Goal: Information Seeking & Learning: Learn about a topic

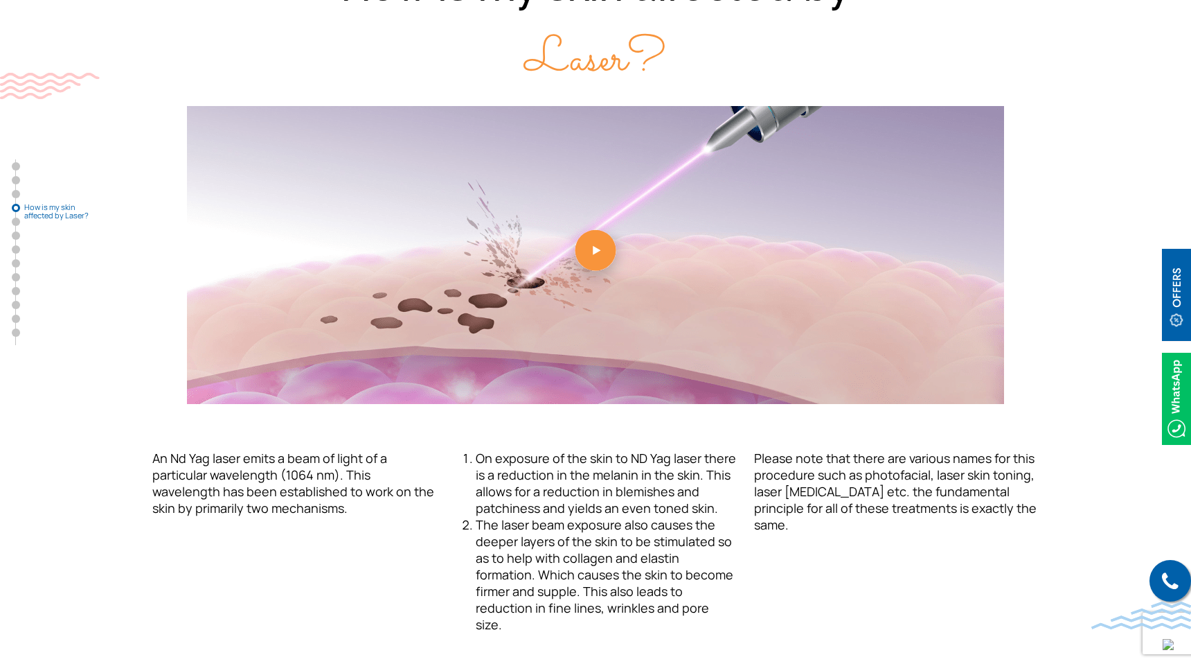
scroll to position [1683, 0]
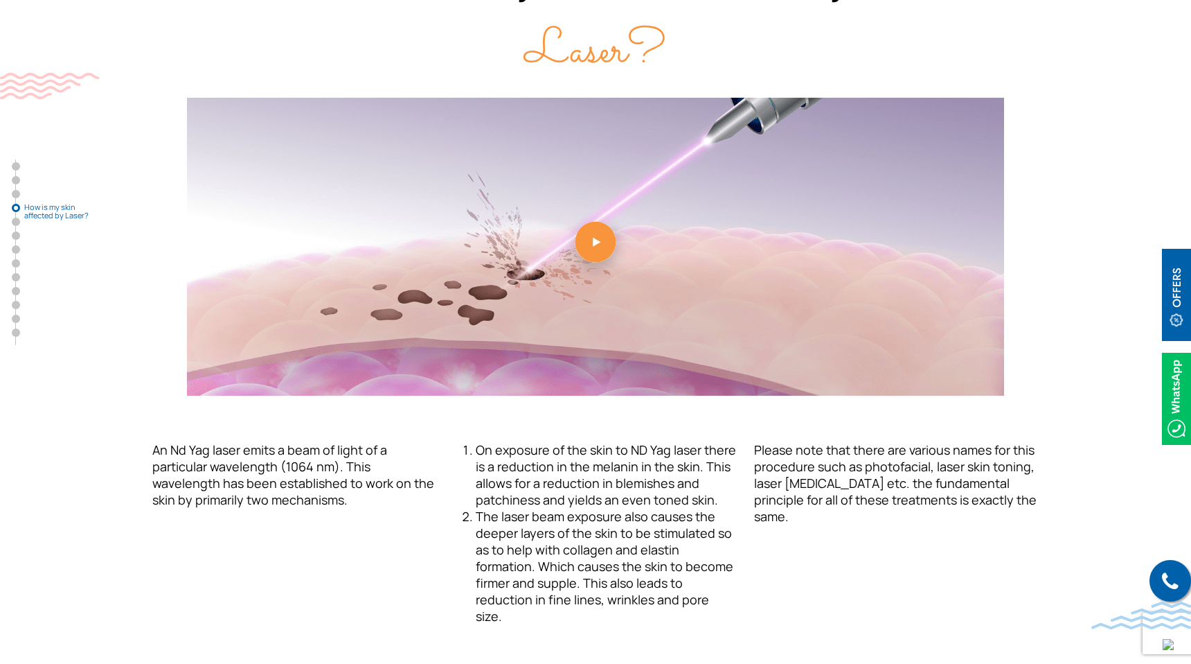
click at [601, 236] on link at bounding box center [595, 247] width 887 height 298
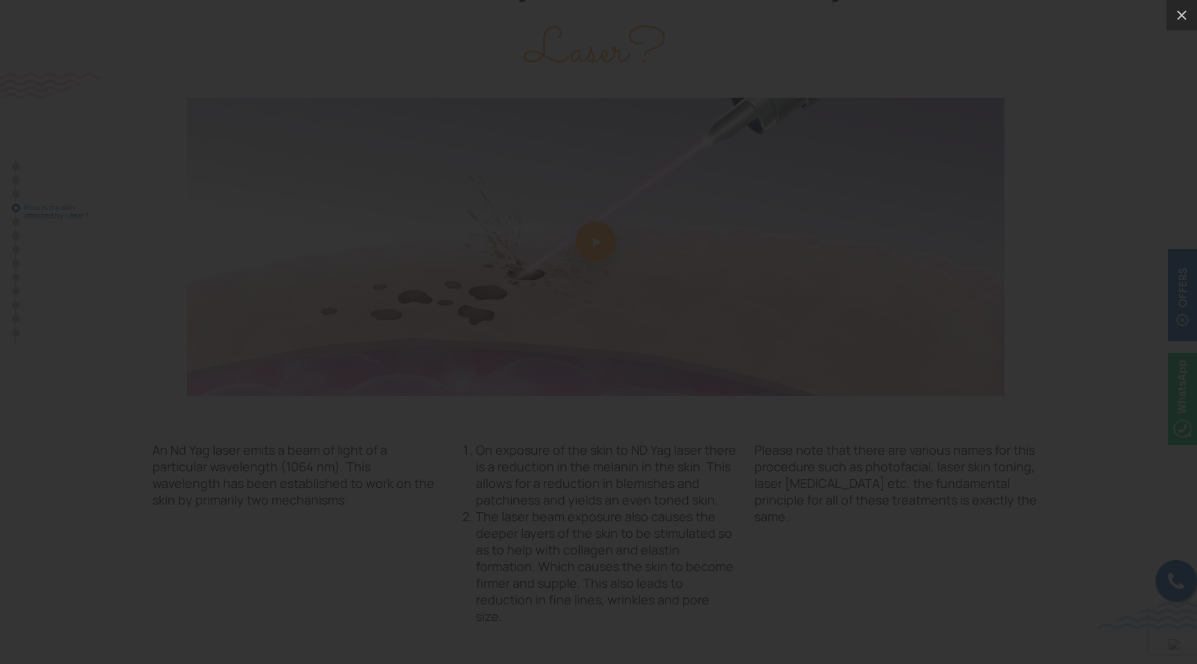
click at [57, 238] on div at bounding box center [598, 332] width 1197 height 664
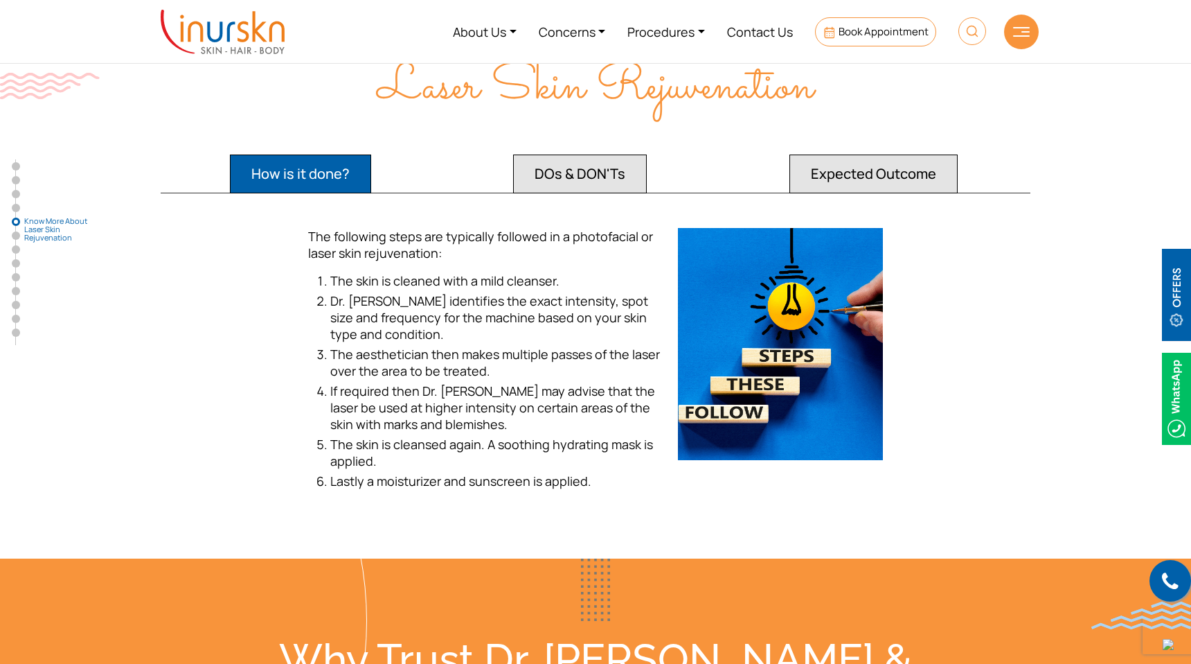
scroll to position [2399, 0]
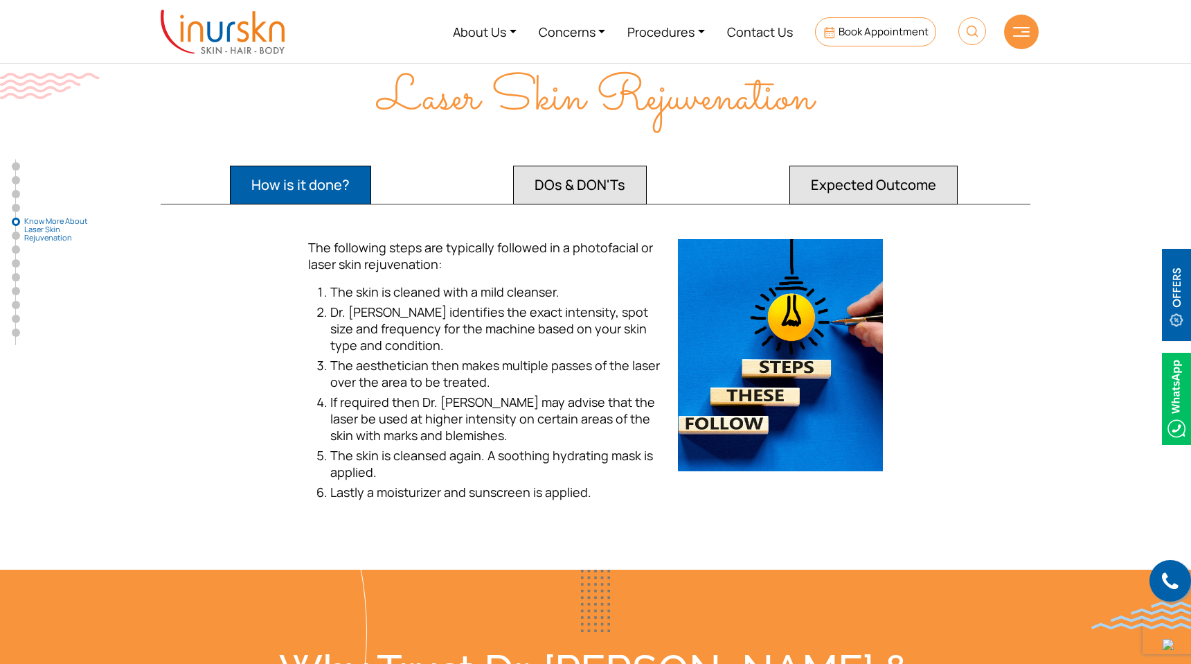
click at [626, 175] on button "DOs & DON'Ts" at bounding box center [580, 185] width 134 height 39
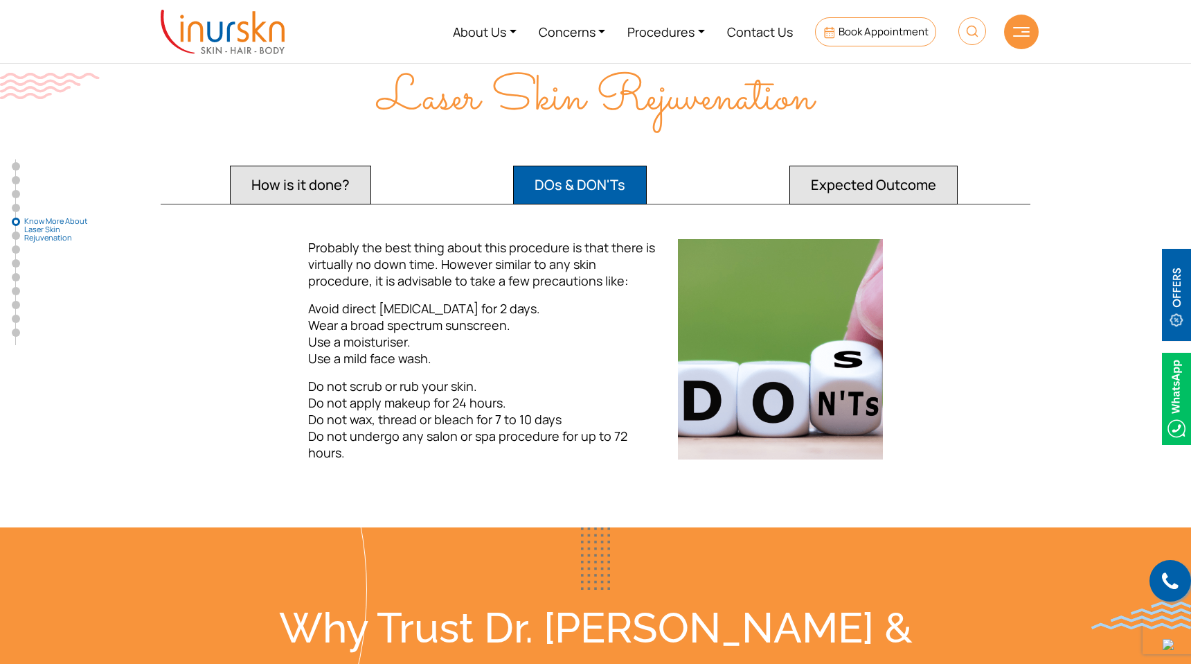
drag, startPoint x: 495, startPoint y: 408, endPoint x: 582, endPoint y: 409, distance: 87.3
click at [582, 409] on p "Do not scrub or rub your skin. Do not apply makeup for 24 hours. Do not wax, th…" at bounding box center [484, 419] width 353 height 83
click at [900, 166] on button "Expected Outcome" at bounding box center [874, 185] width 168 height 39
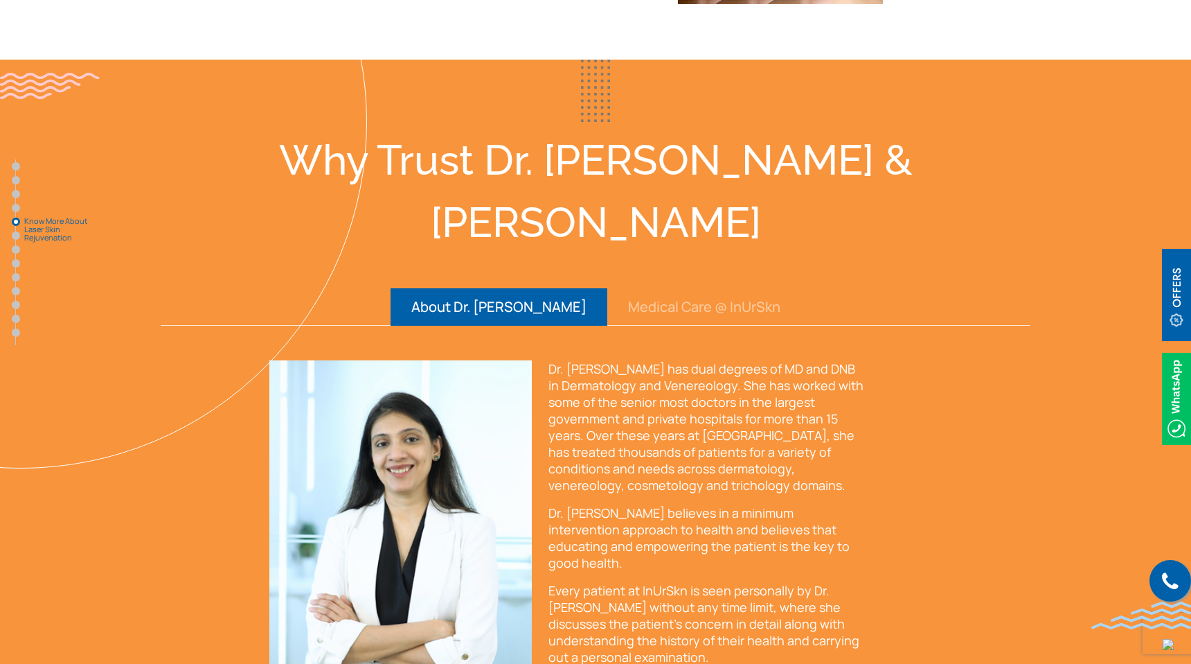
scroll to position [2808, 0]
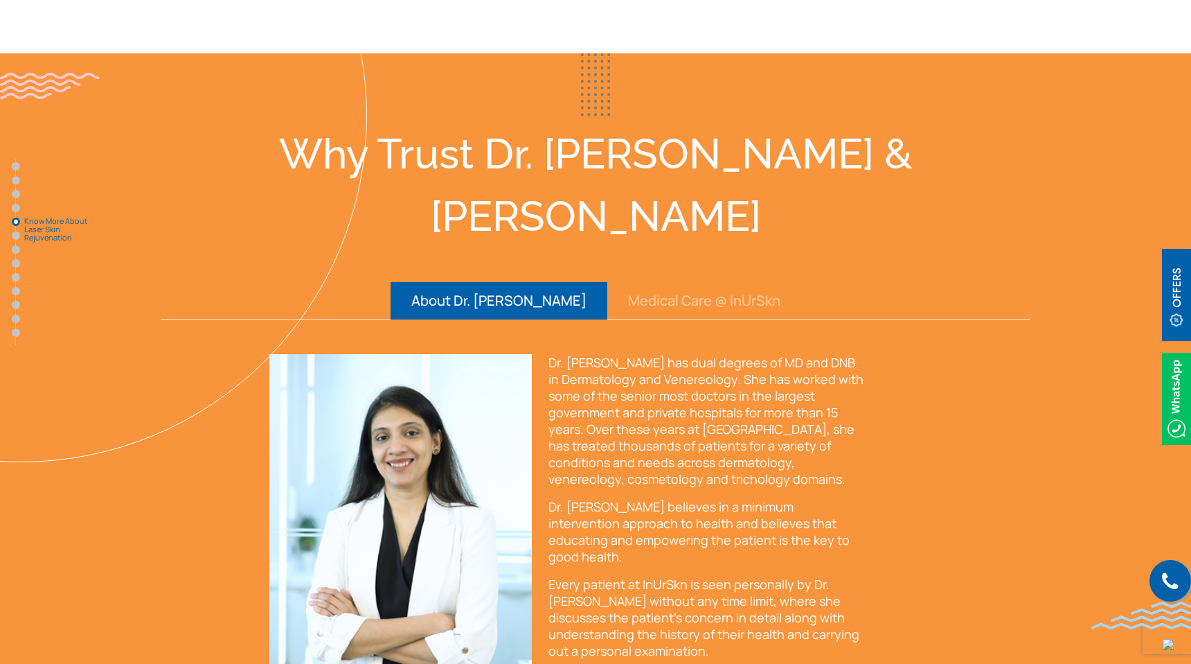
click at [686, 282] on button "Medical Care @ InUrSkn" at bounding box center [704, 300] width 194 height 37
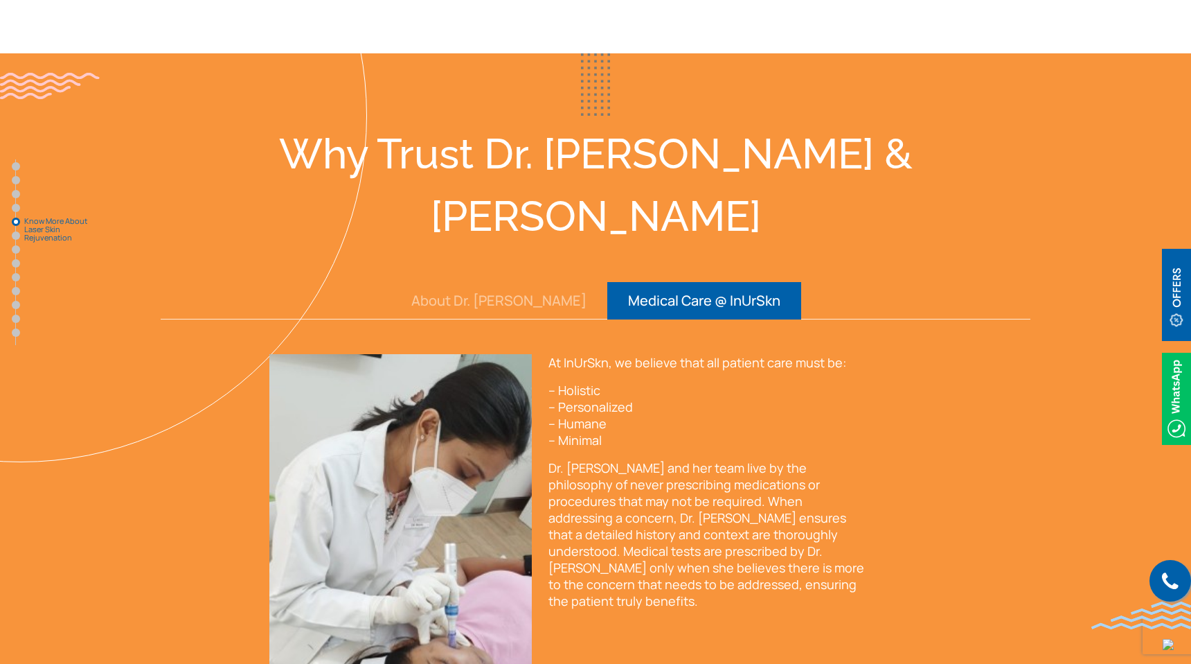
click at [543, 282] on button "About Dr. [PERSON_NAME]" at bounding box center [499, 300] width 217 height 37
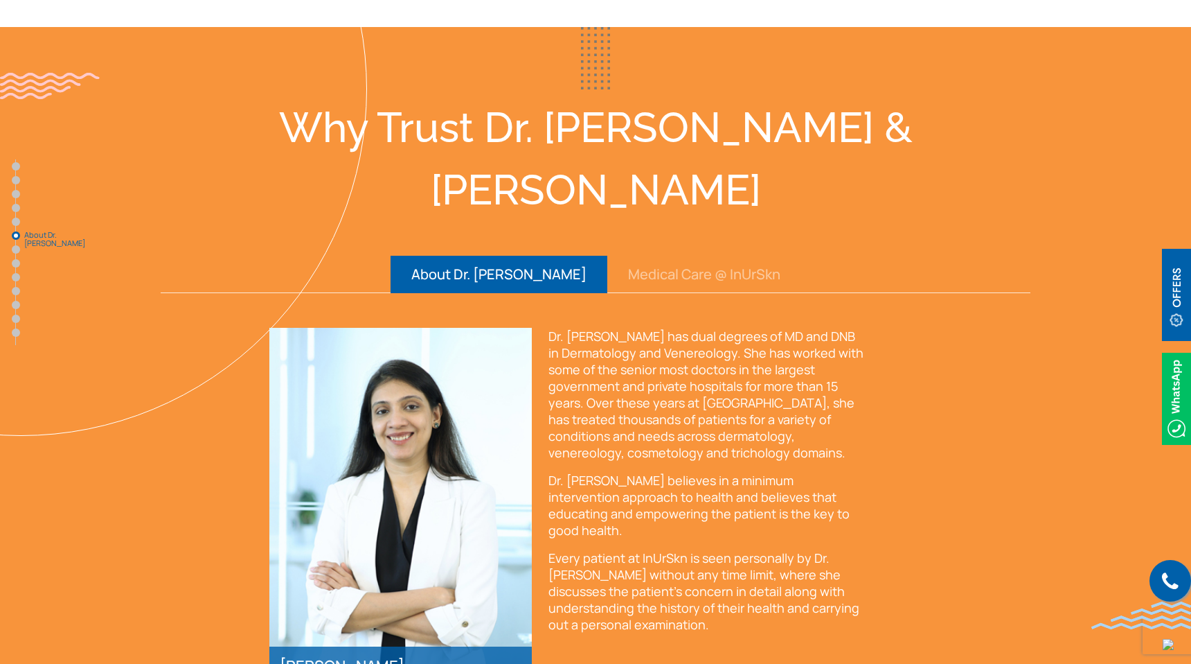
scroll to position [2837, 0]
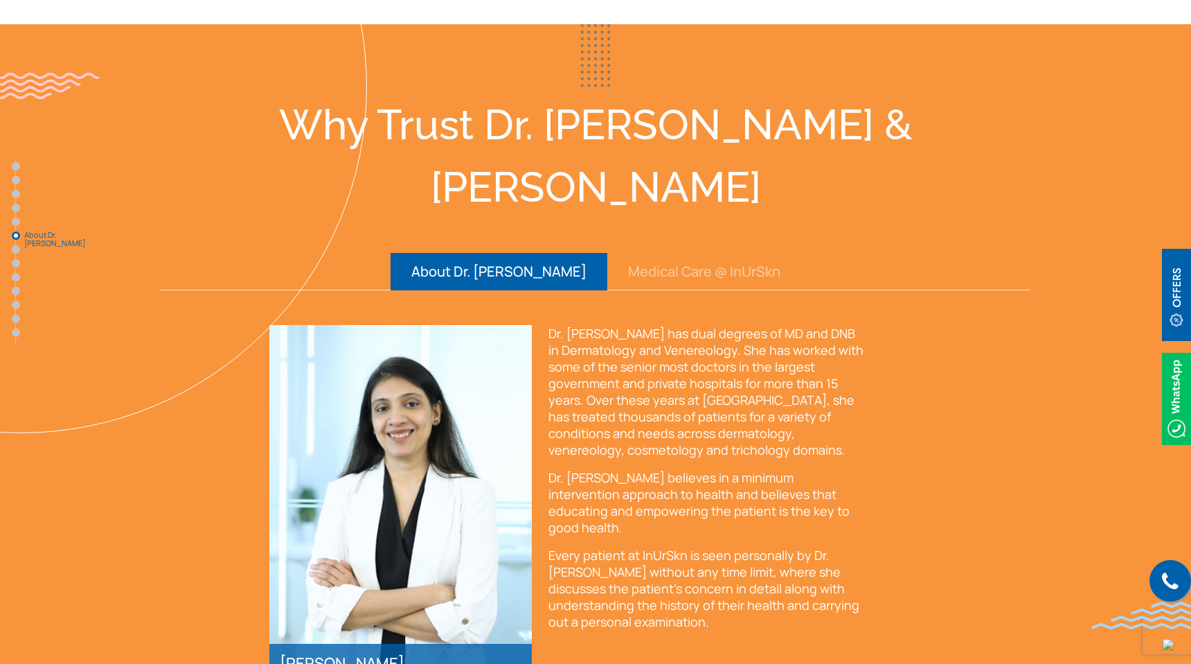
click at [615, 253] on button "Medical Care @ InUrSkn" at bounding box center [704, 271] width 194 height 37
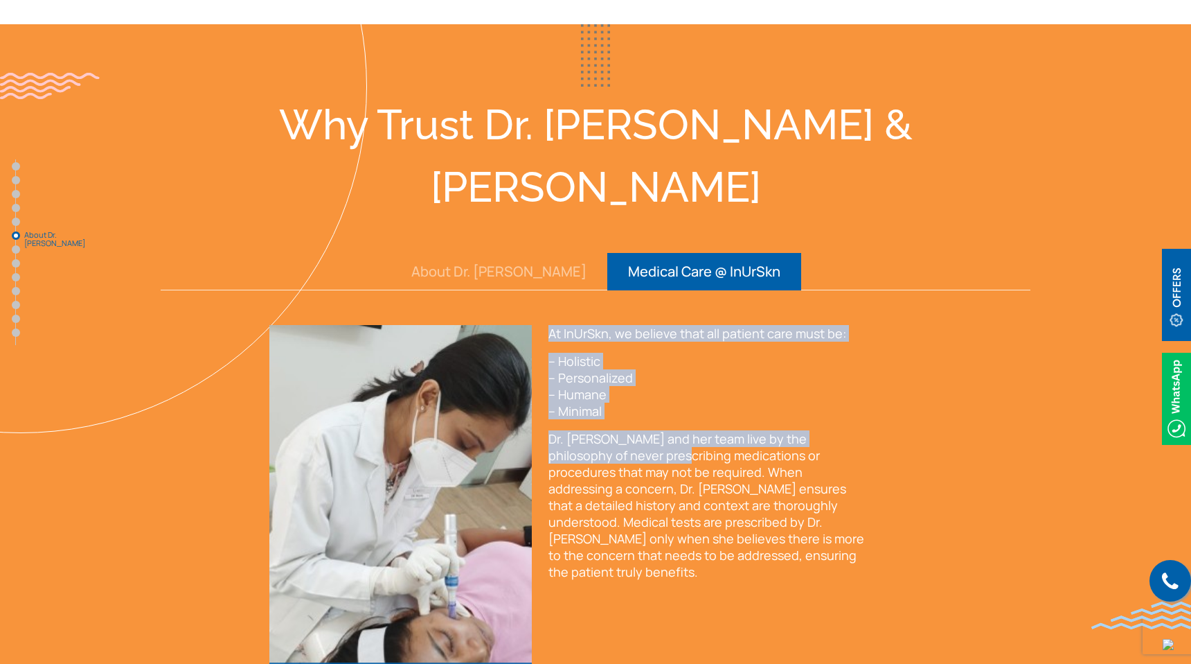
drag, startPoint x: 549, startPoint y: 257, endPoint x: 619, endPoint y: 380, distance: 141.8
click at [619, 380] on div "At InUrSkn, we believe that all patient care must be: – Holistic – Personalized…" at bounding box center [708, 452] width 318 height 255
click at [619, 430] on p "Dr. Sejal and her team live by the philosophy of never prescribing medications …" at bounding box center [708, 505] width 318 height 150
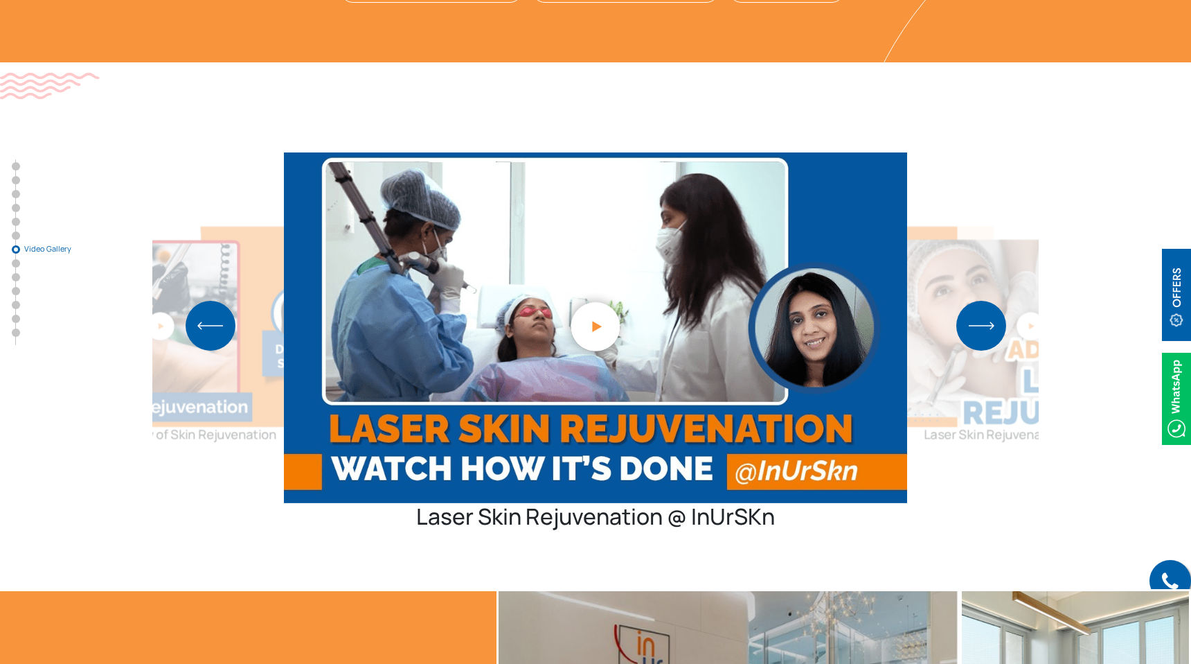
scroll to position [3783, 0]
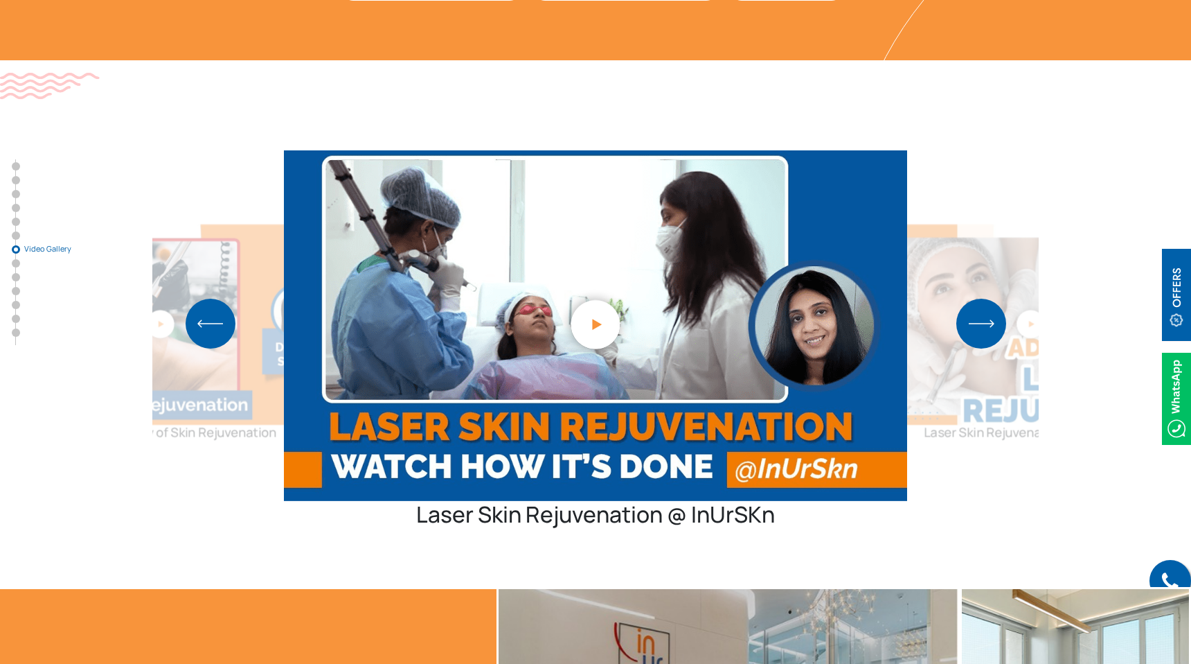
click at [984, 299] on img "Next slide" at bounding box center [982, 324] width 50 height 50
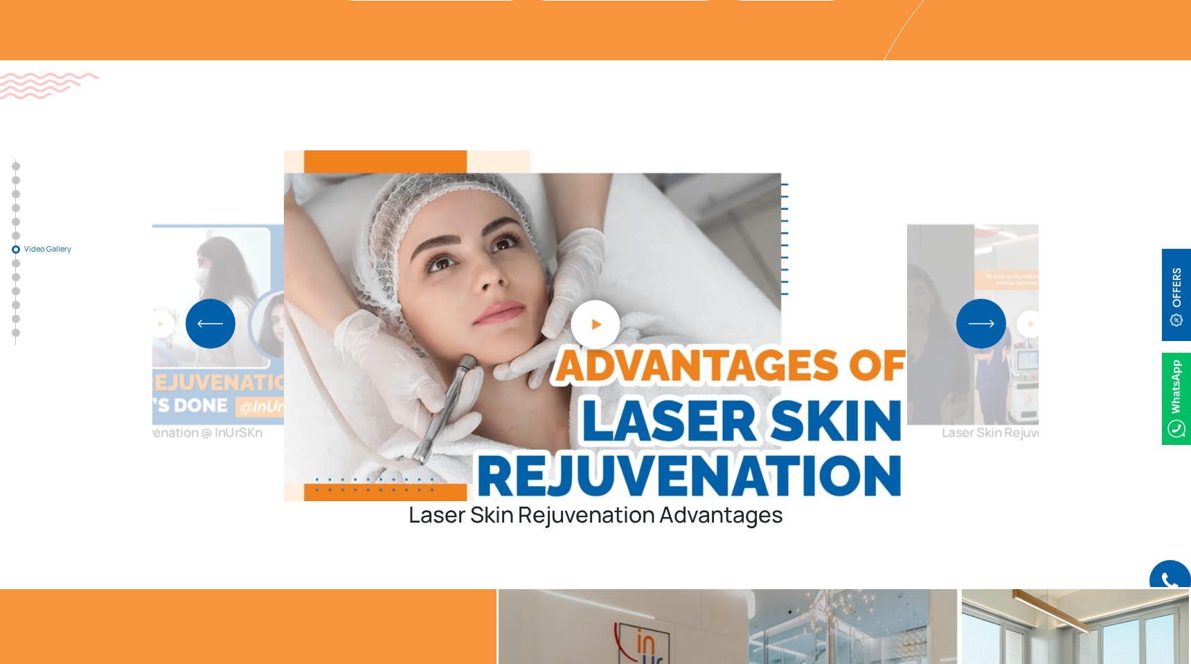
click at [983, 299] on img "Next slide" at bounding box center [982, 324] width 50 height 50
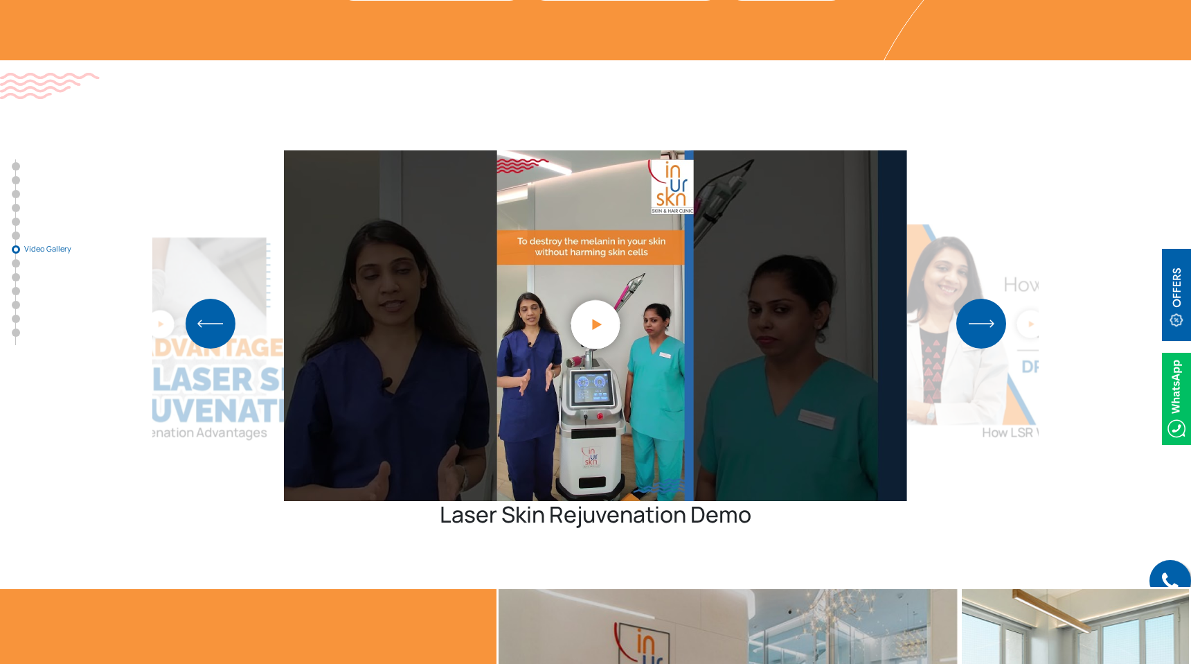
click at [983, 299] on img "Next slide" at bounding box center [982, 324] width 50 height 50
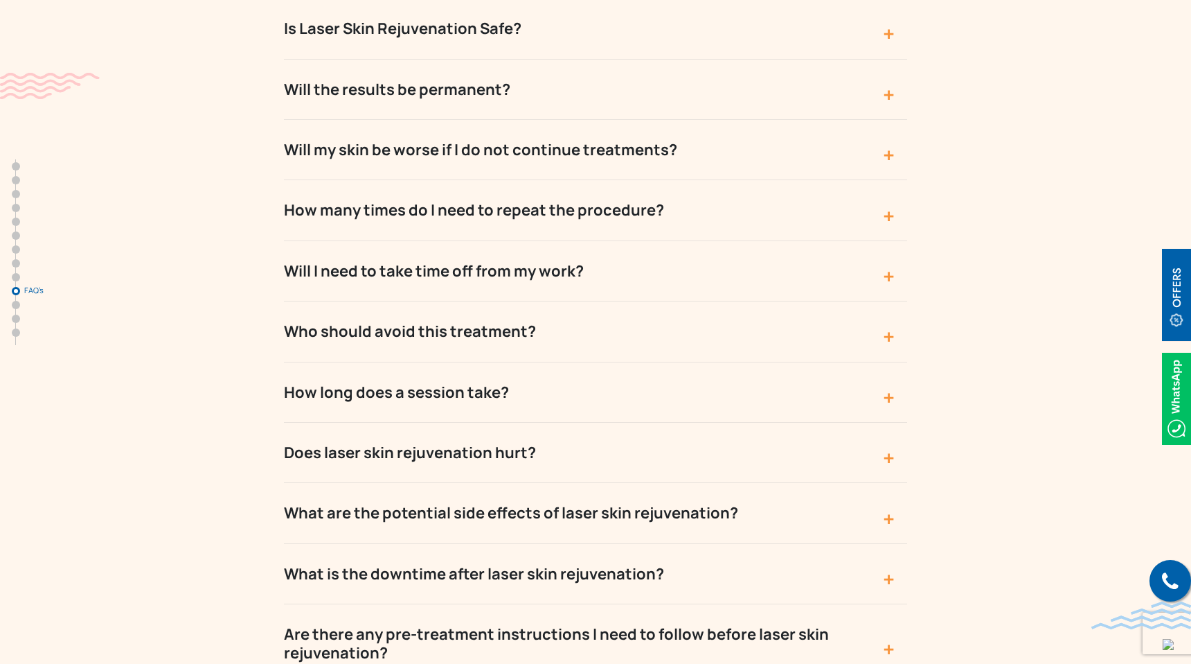
scroll to position [5796, 0]
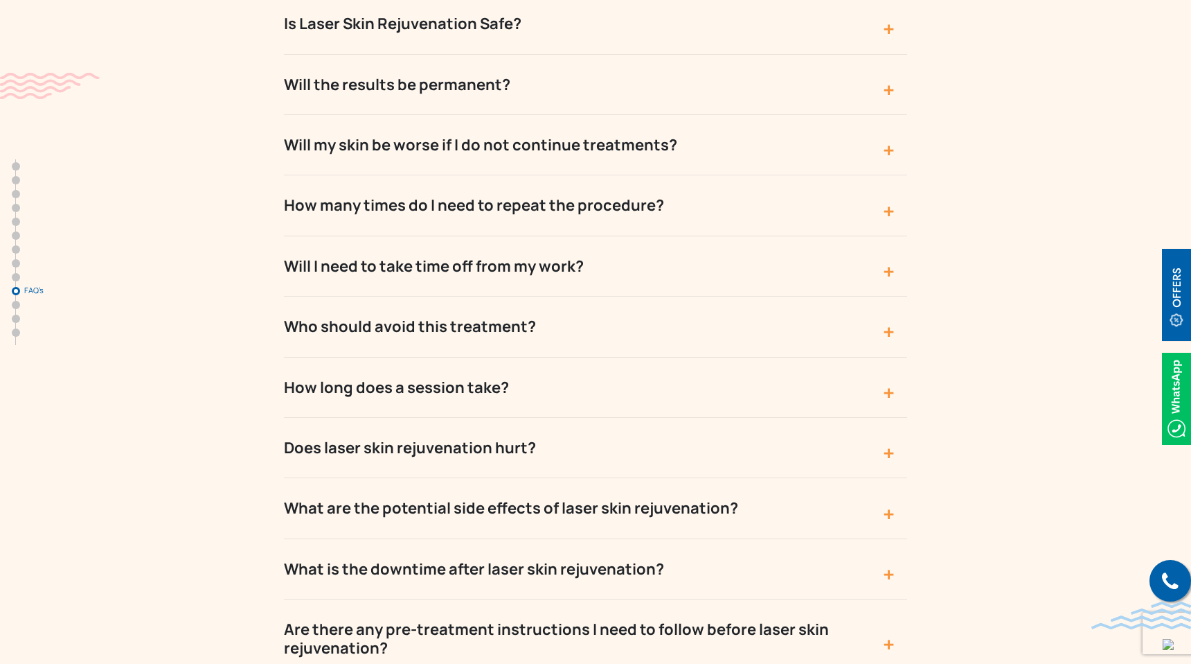
click at [891, 296] on button "Who should avoid this treatment?" at bounding box center [595, 326] width 623 height 60
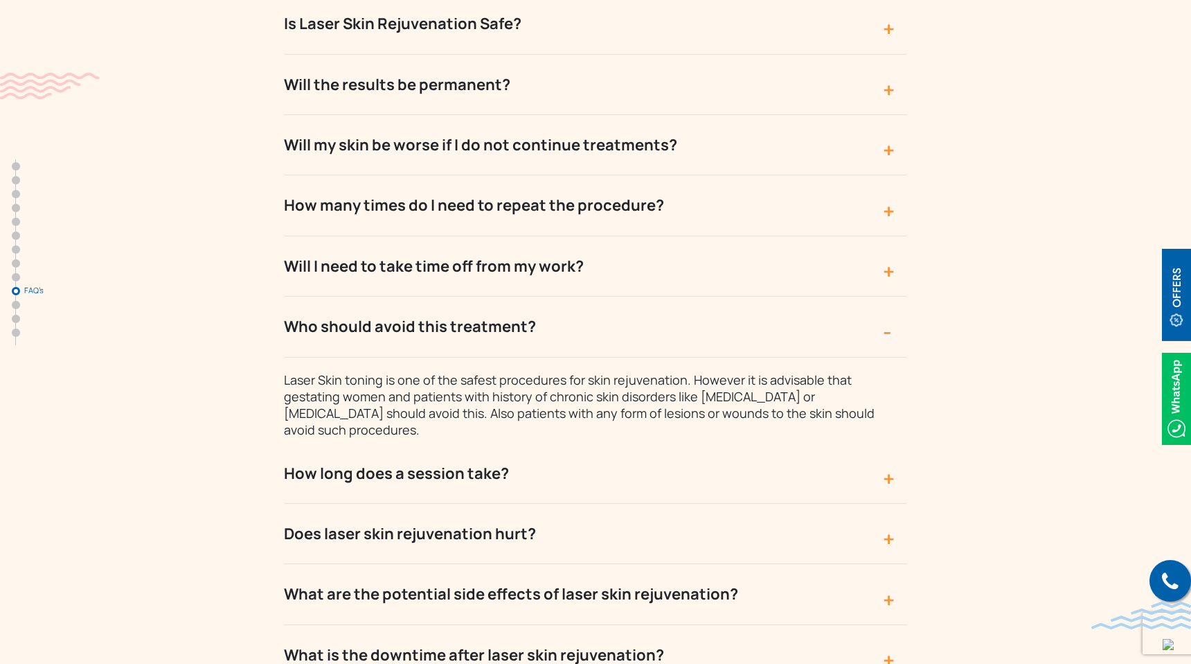
click at [891, 296] on button "Who should avoid this treatment?" at bounding box center [595, 326] width 623 height 60
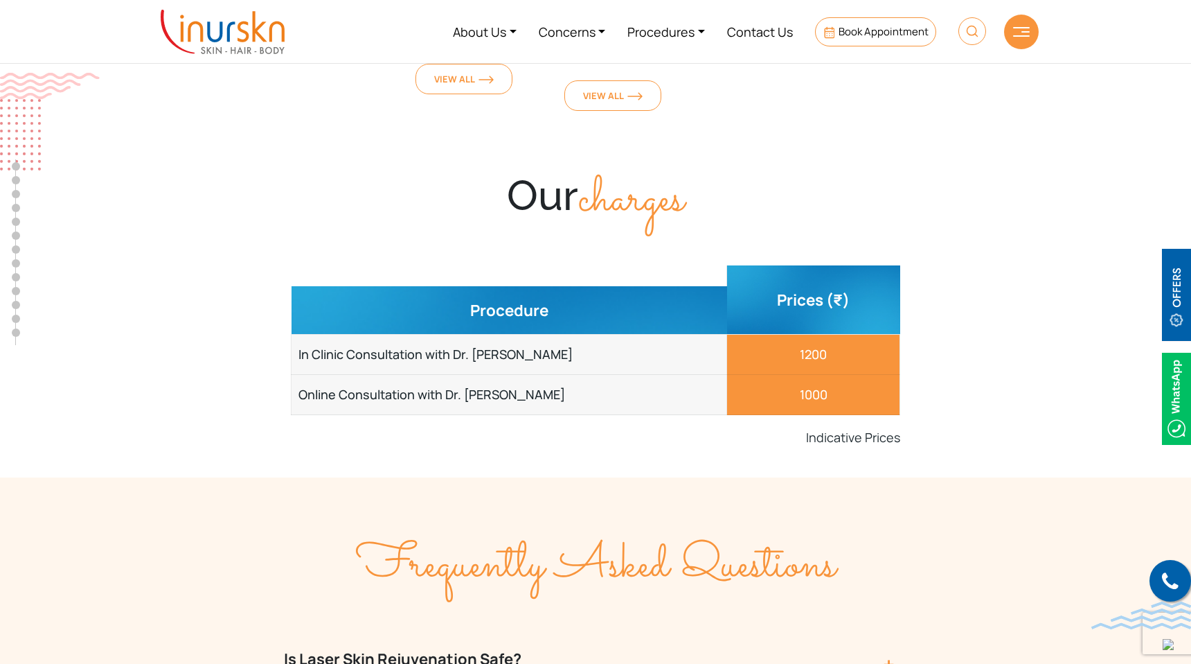
scroll to position [5093, 0]
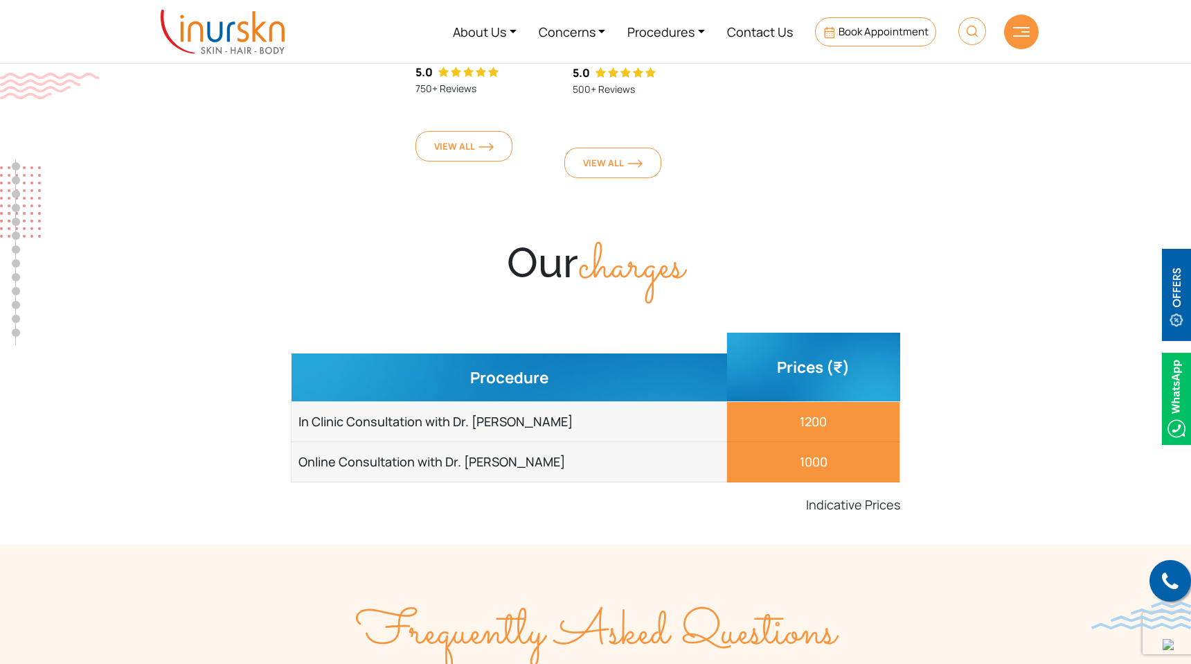
click at [223, 39] on img at bounding box center [223, 32] width 124 height 44
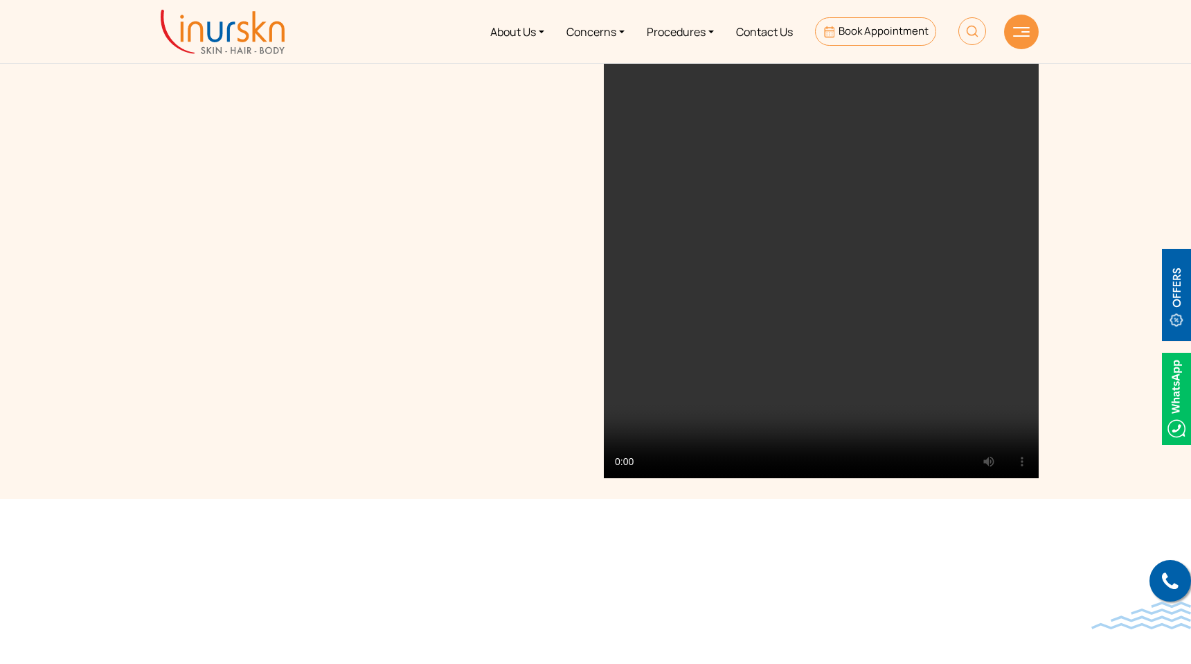
click at [223, 39] on img at bounding box center [223, 32] width 124 height 44
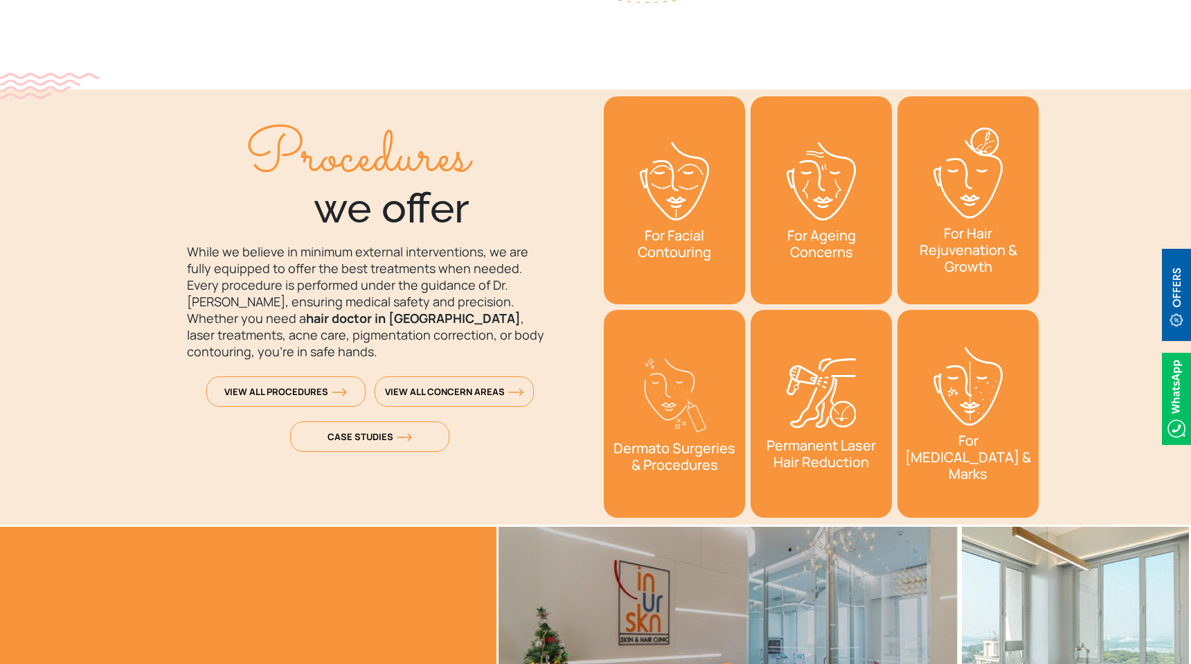
scroll to position [1974, 0]
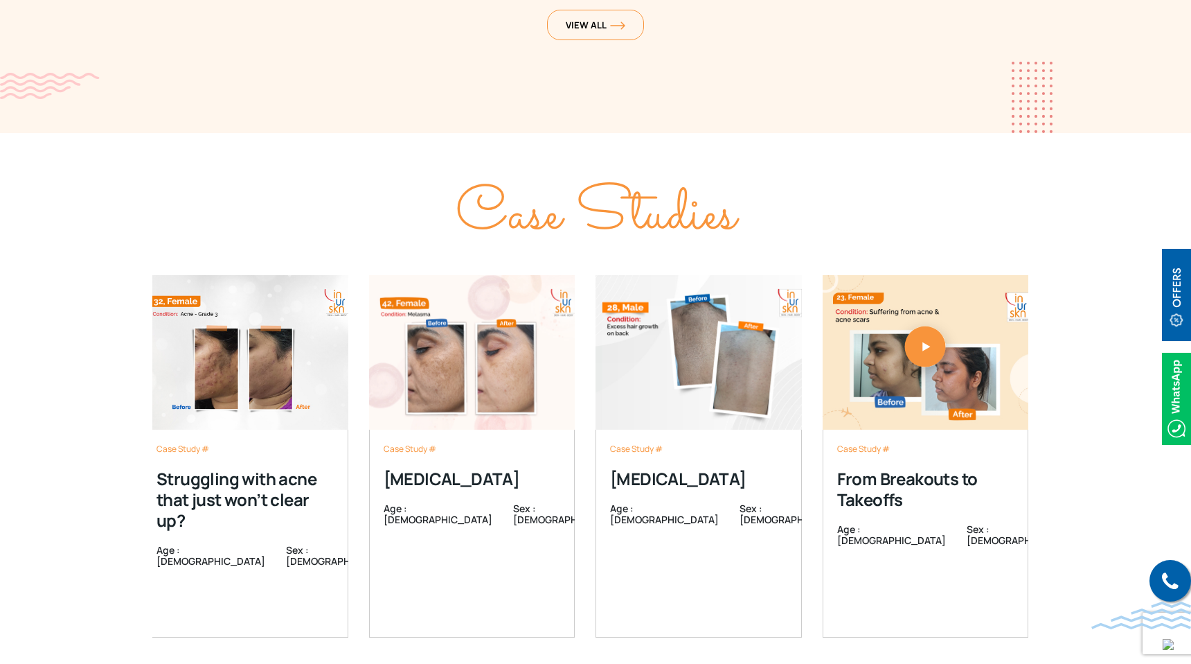
scroll to position [4251, 0]
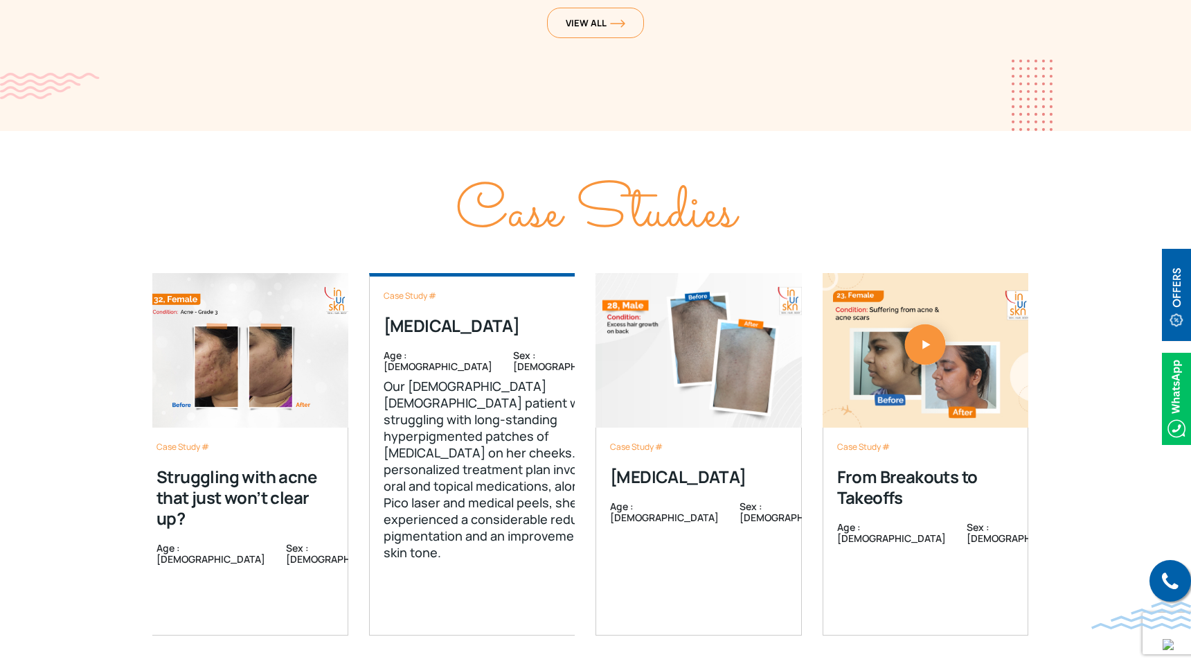
click at [472, 360] on div "Case Study # [MEDICAL_DATA] Age : [DEMOGRAPHIC_DATA] Sex : [DEMOGRAPHIC_DATA] O…" at bounding box center [502, 454] width 267 height 362
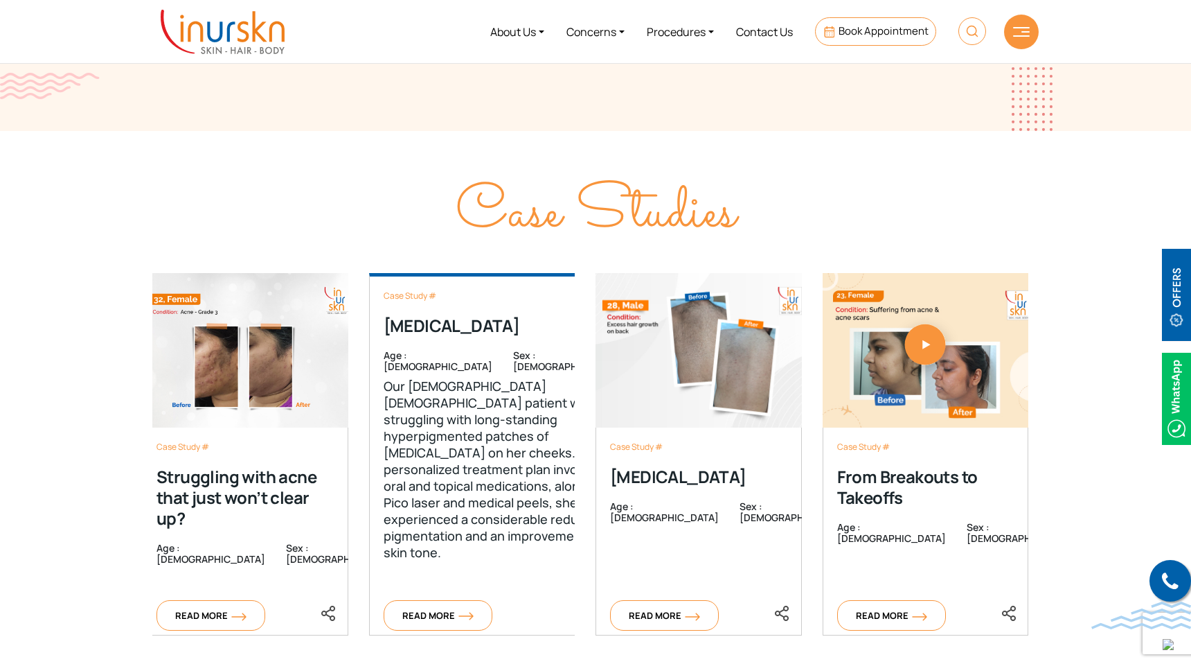
scroll to position [4250, 0]
click at [461, 570] on div "Case Study # [MEDICAL_DATA] Age : [DEMOGRAPHIC_DATA] Sex : [DEMOGRAPHIC_DATA] O…" at bounding box center [502, 455] width 267 height 362
click at [445, 610] on span "Read More" at bounding box center [437, 616] width 71 height 12
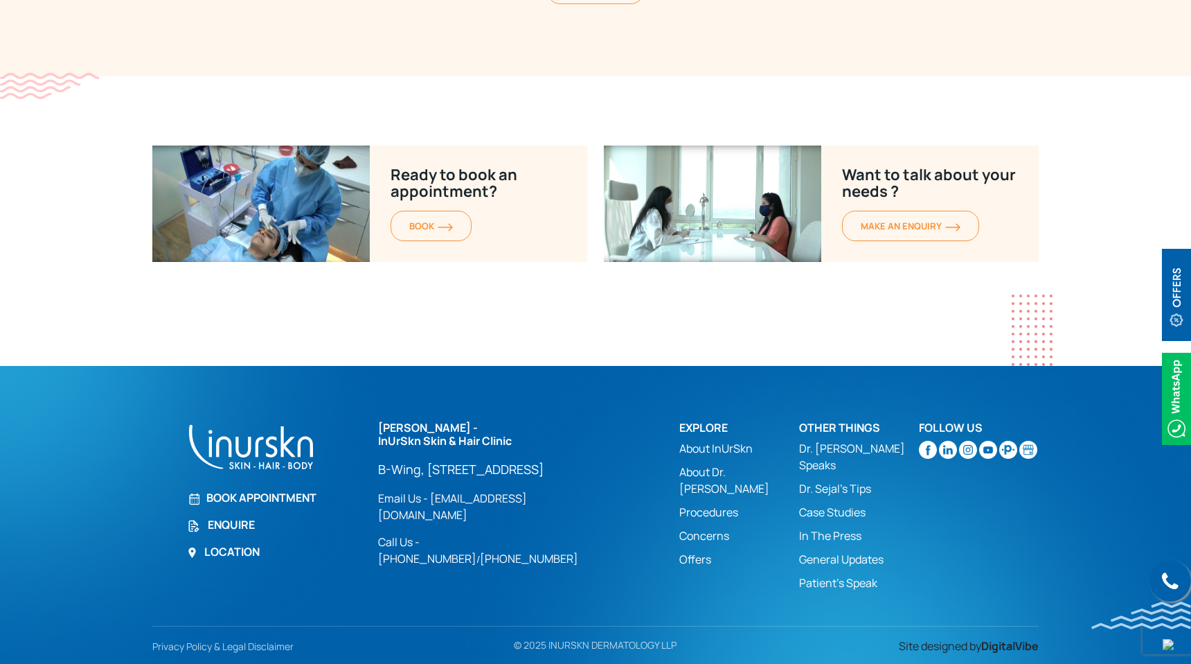
scroll to position [1771, 0]
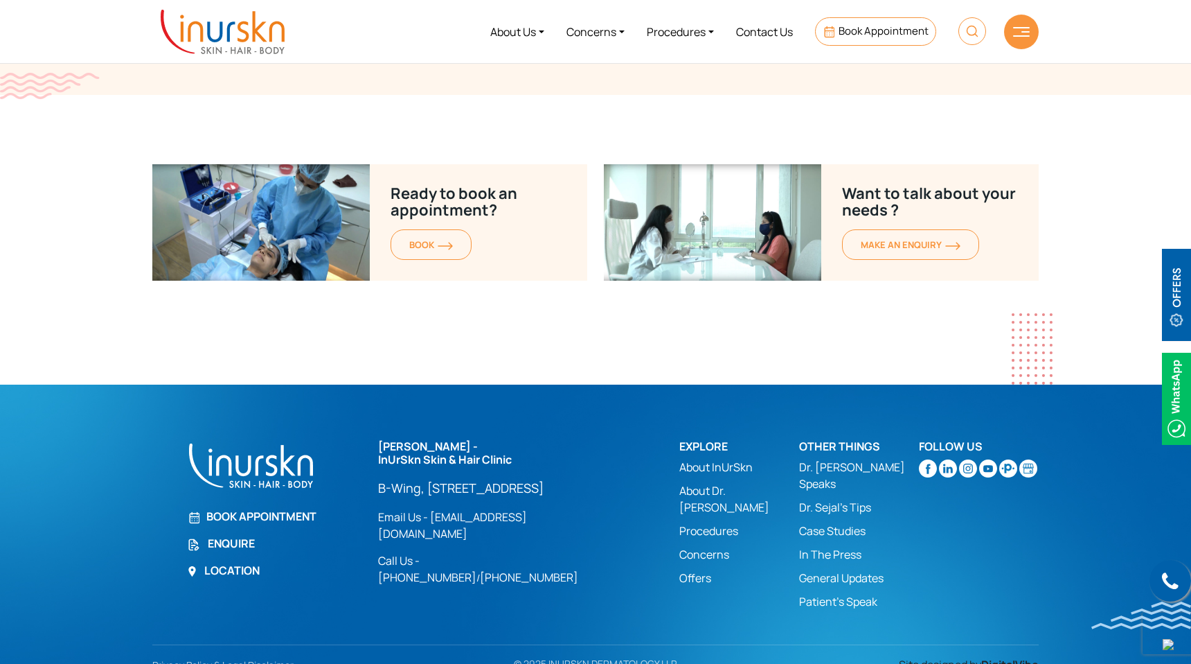
click at [814, 499] on link "Dr. Sejal's Tips" at bounding box center [859, 507] width 120 height 17
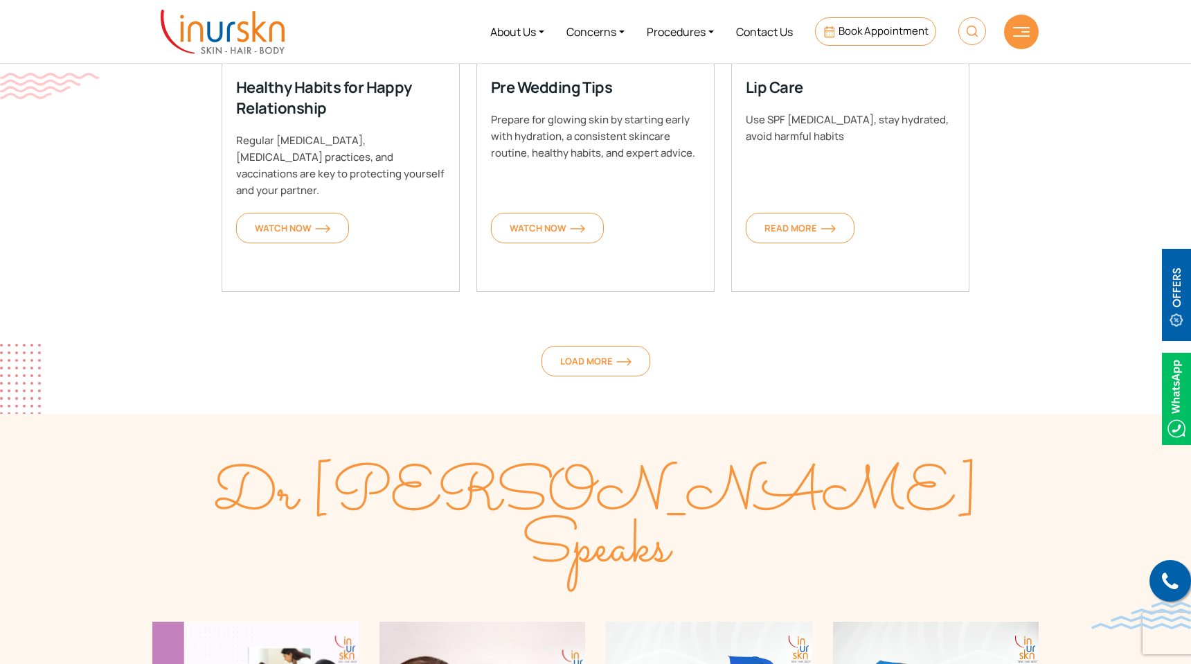
scroll to position [1135, 0]
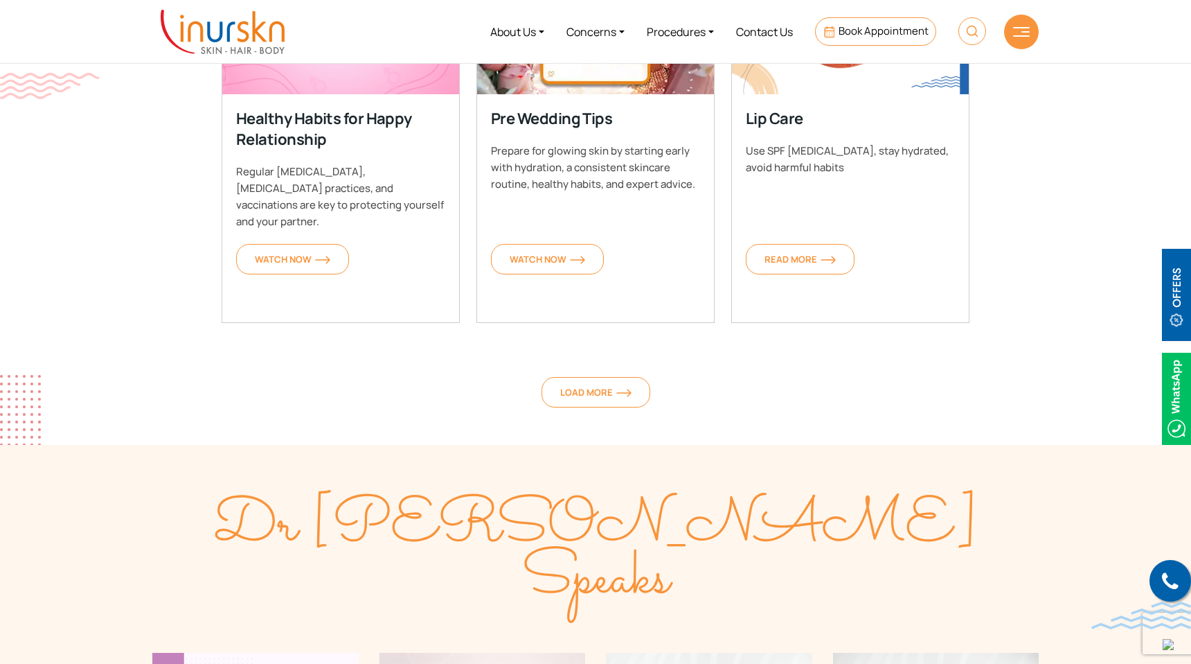
click at [269, 39] on img at bounding box center [223, 32] width 124 height 44
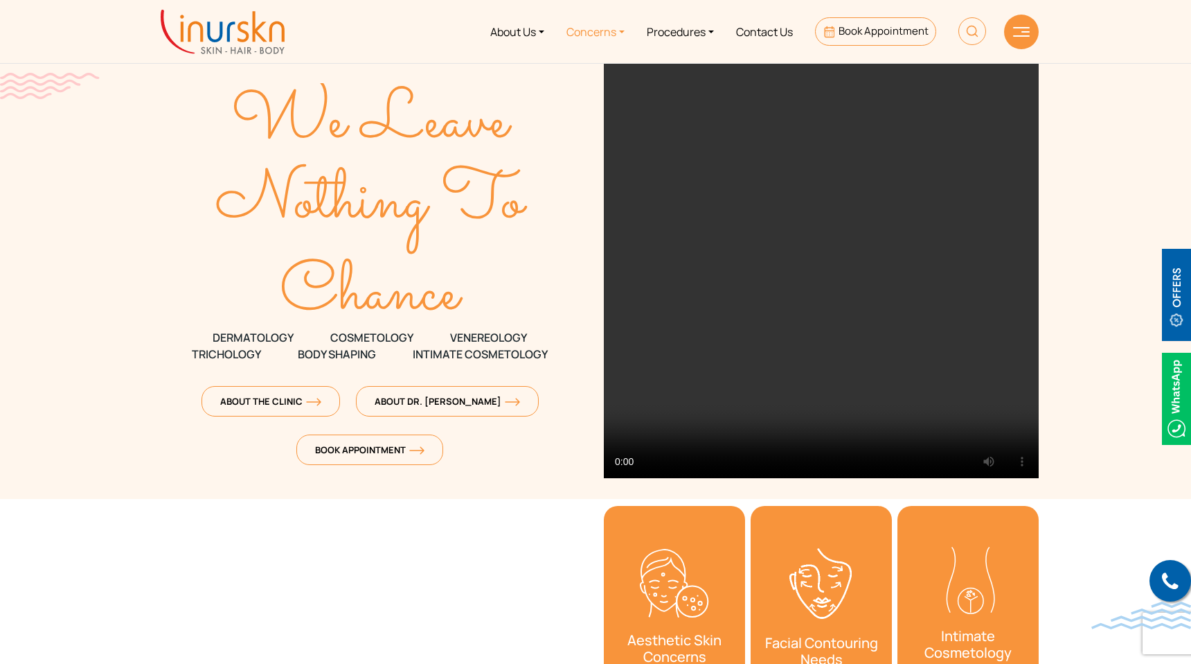
click at [598, 34] on link "Concerns" at bounding box center [596, 32] width 80 height 52
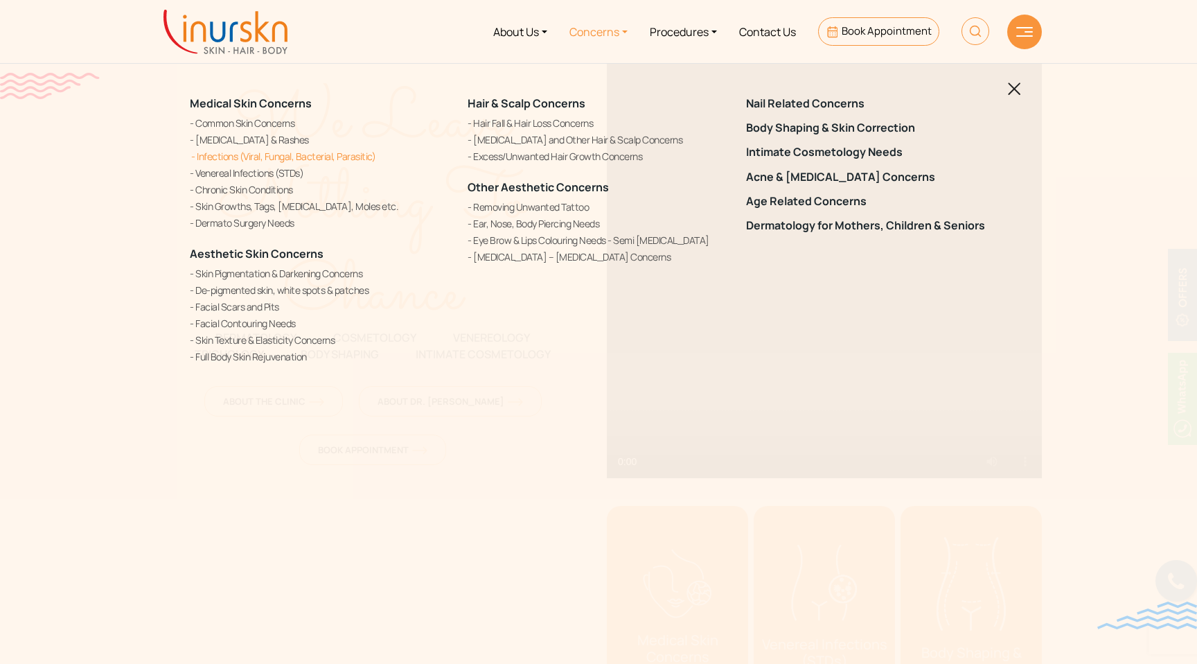
click at [226, 152] on link "Infections (Viral, Fungal, Bacterial, Parasitic)" at bounding box center [320, 156] width 261 height 15
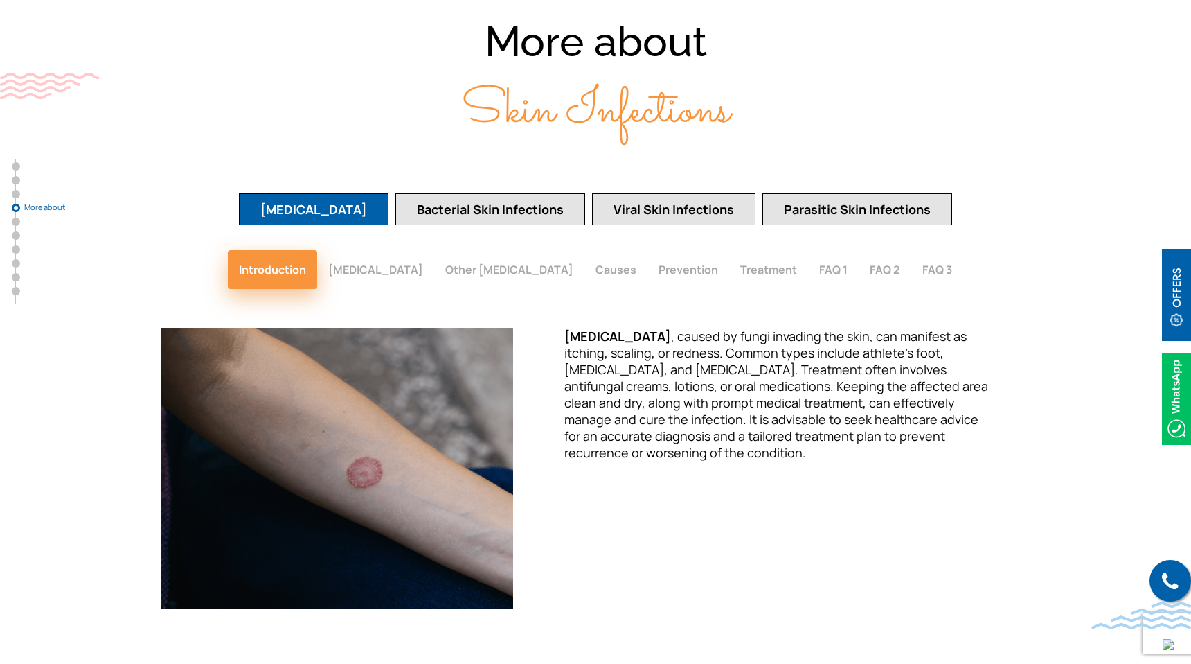
scroll to position [2147, 0]
click at [377, 249] on button "[MEDICAL_DATA]" at bounding box center [375, 268] width 117 height 39
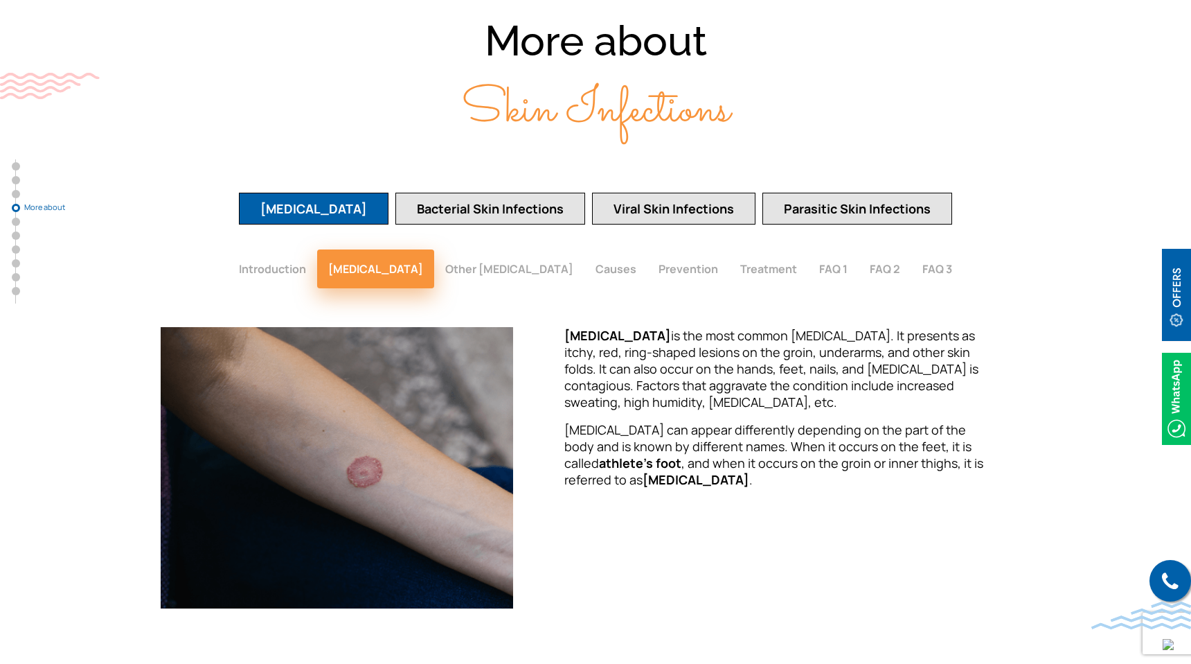
click at [412, 249] on button "[MEDICAL_DATA]" at bounding box center [375, 268] width 117 height 39
click at [454, 249] on button "Other Fungal Infections" at bounding box center [509, 268] width 150 height 39
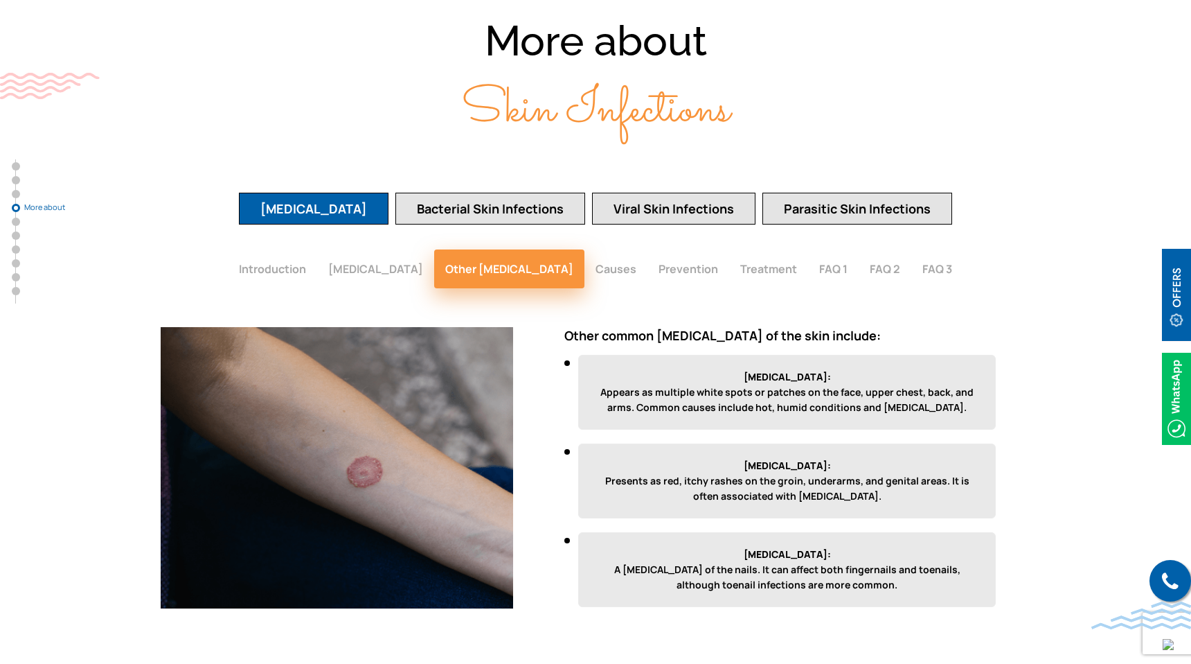
click at [609, 249] on button "Causes" at bounding box center [616, 268] width 63 height 39
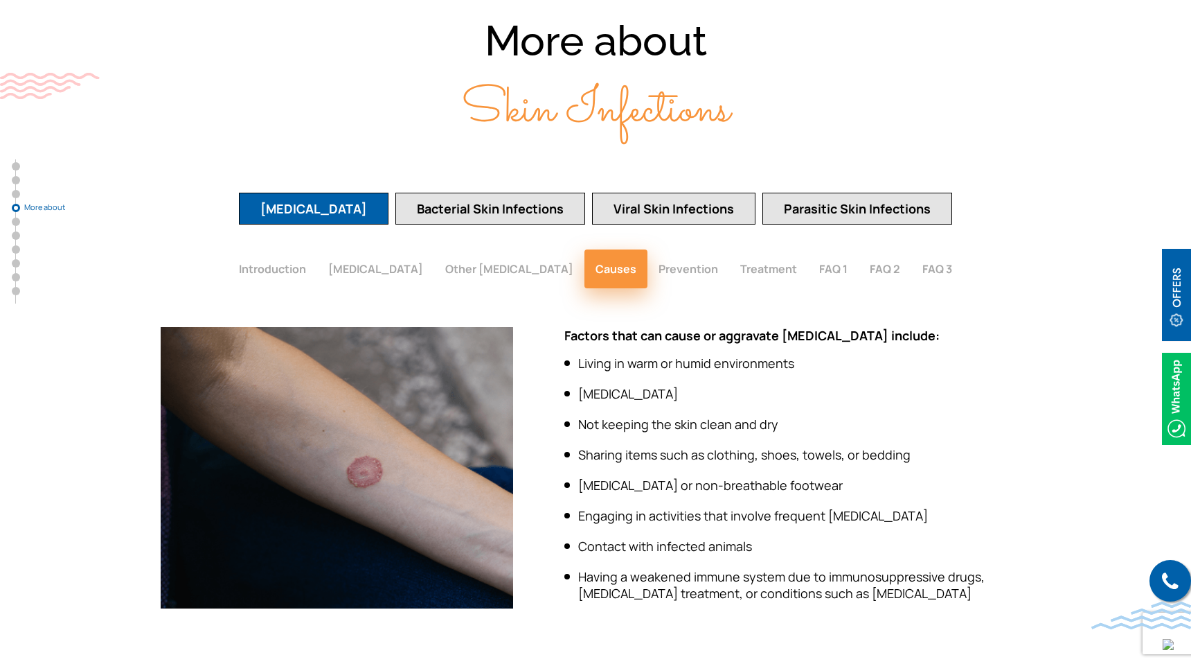
click at [605, 249] on button "Causes" at bounding box center [616, 268] width 63 height 39
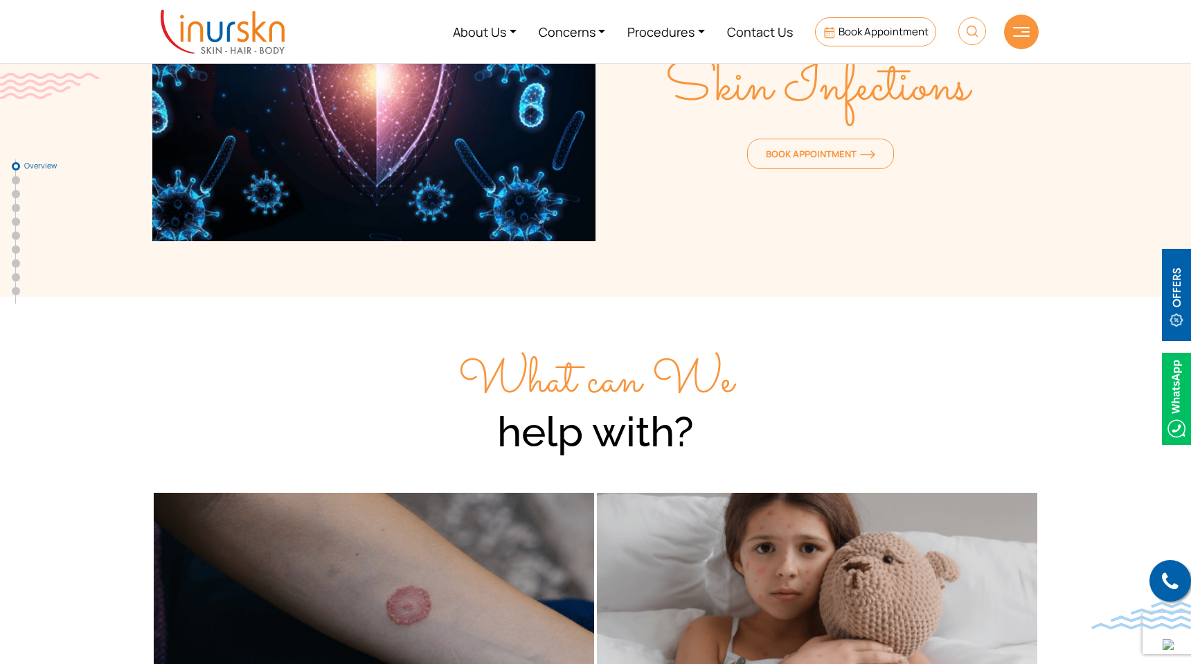
scroll to position [0, 0]
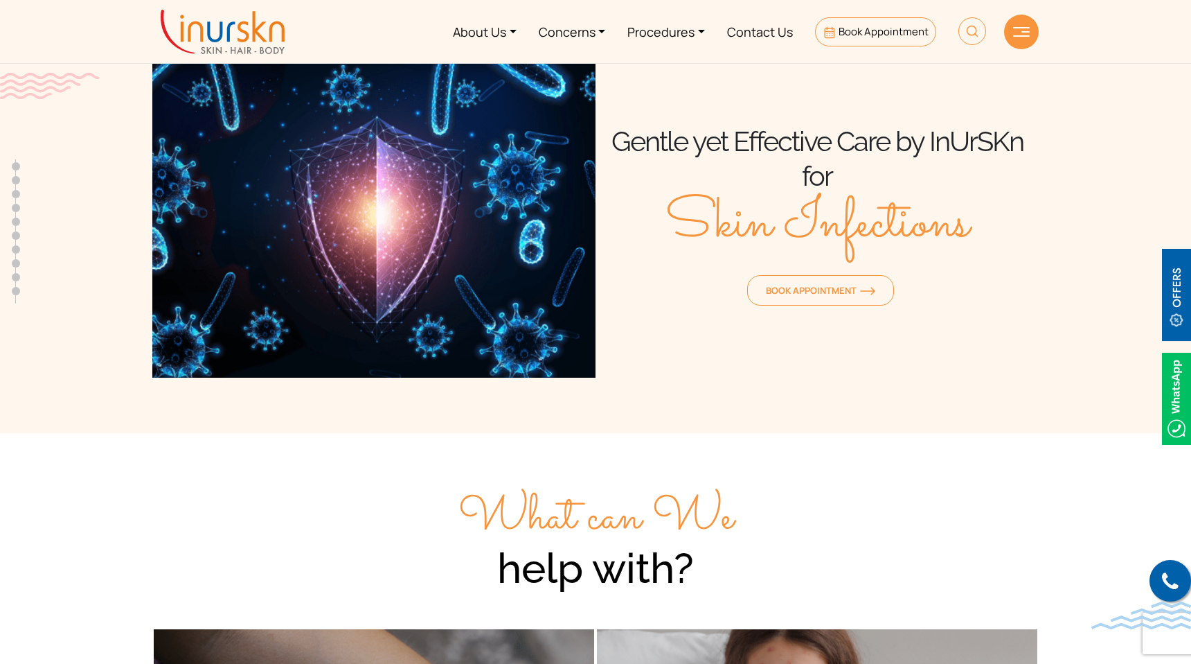
click at [210, 35] on img at bounding box center [223, 32] width 124 height 44
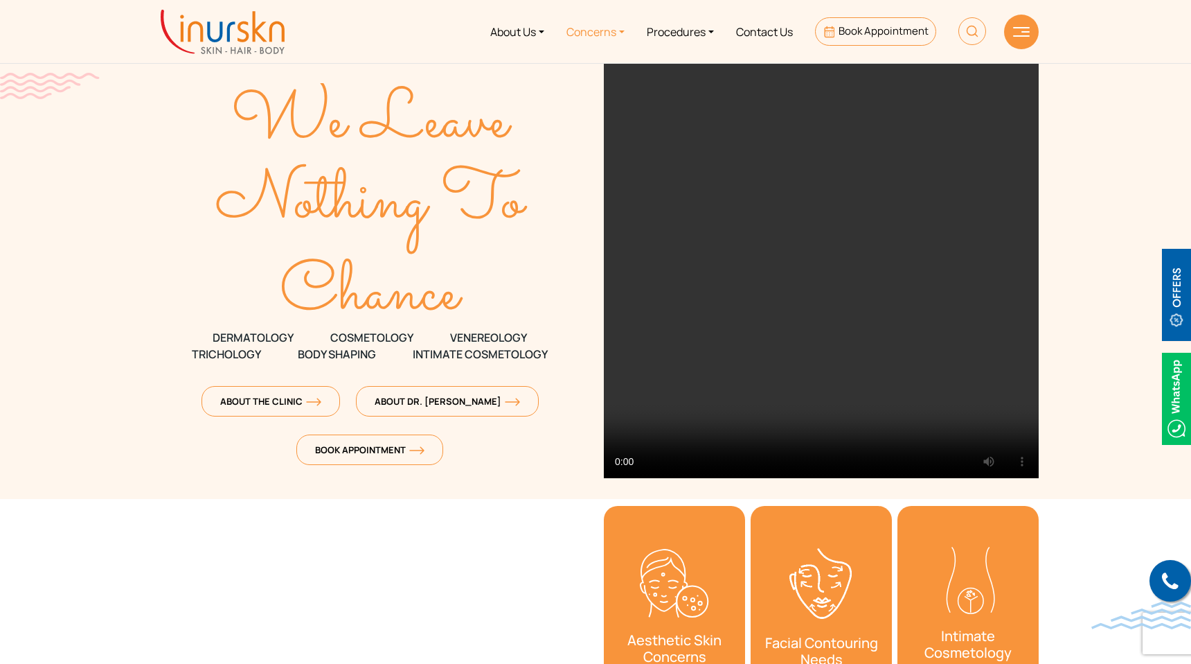
click at [585, 24] on link "Concerns" at bounding box center [596, 32] width 80 height 52
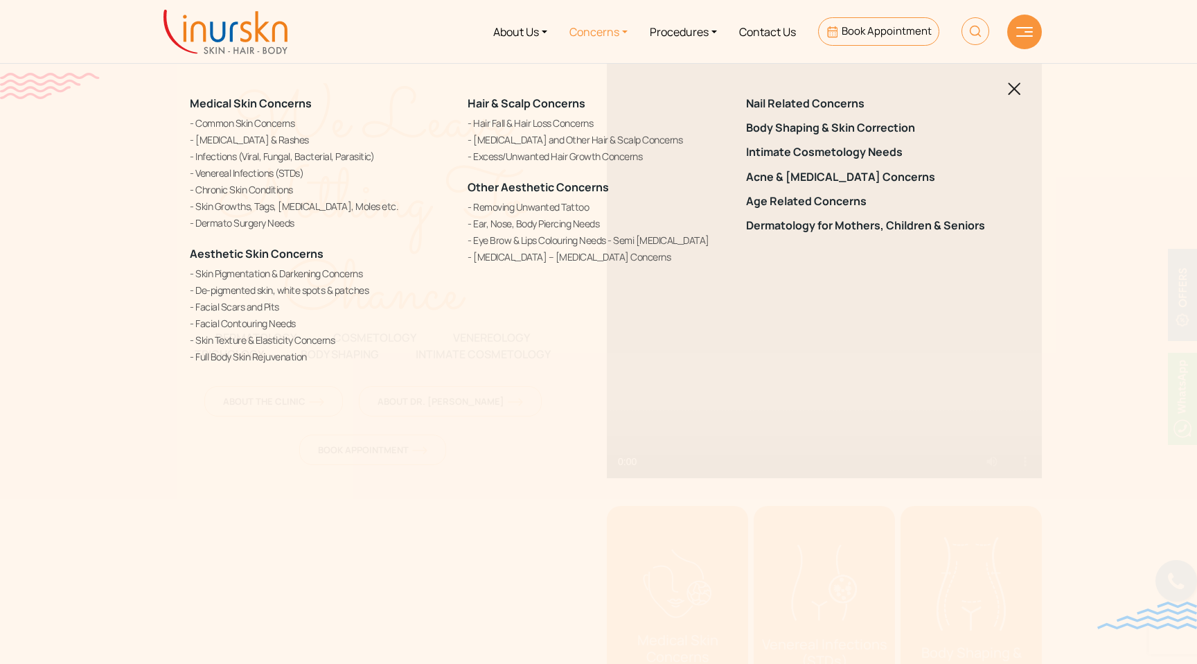
click at [1017, 86] on img at bounding box center [1014, 88] width 13 height 13
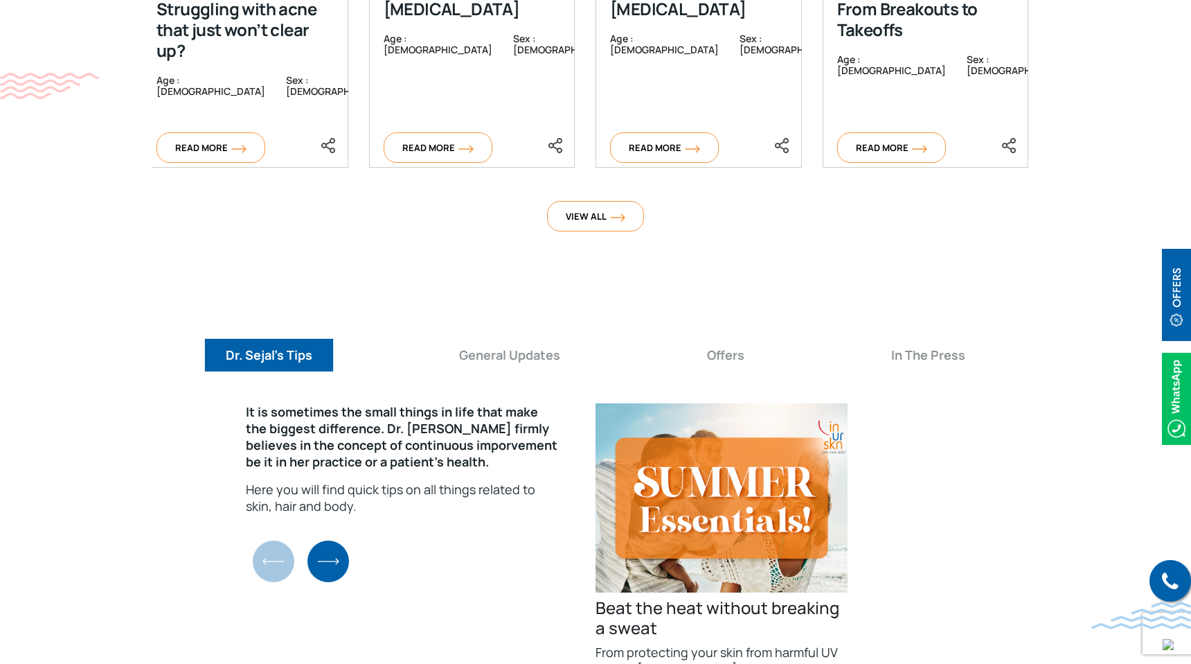
scroll to position [4726, 0]
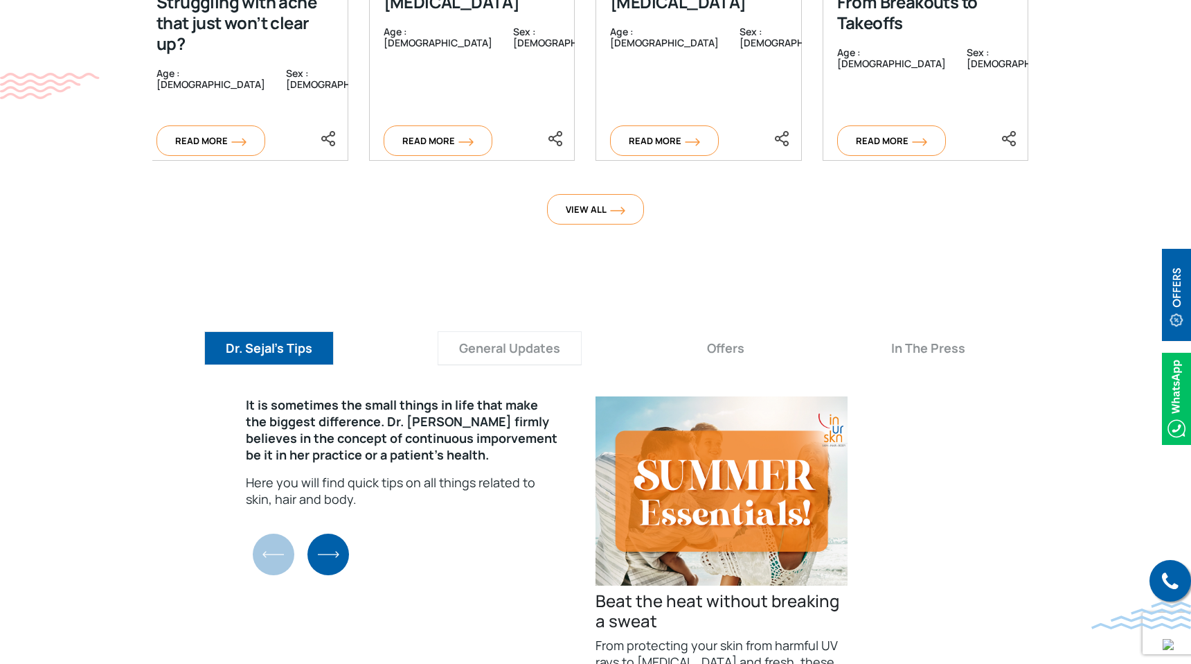
click at [503, 331] on button "General Updates" at bounding box center [510, 348] width 144 height 34
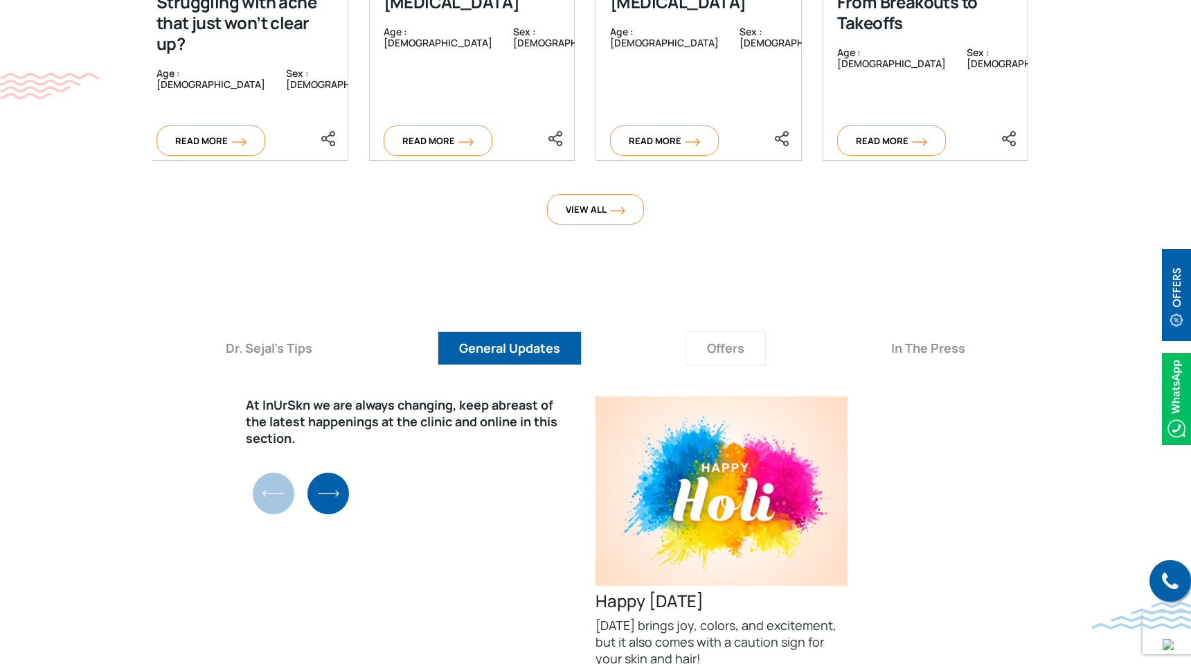
click at [748, 331] on button "Offers" at bounding box center [726, 348] width 80 height 34
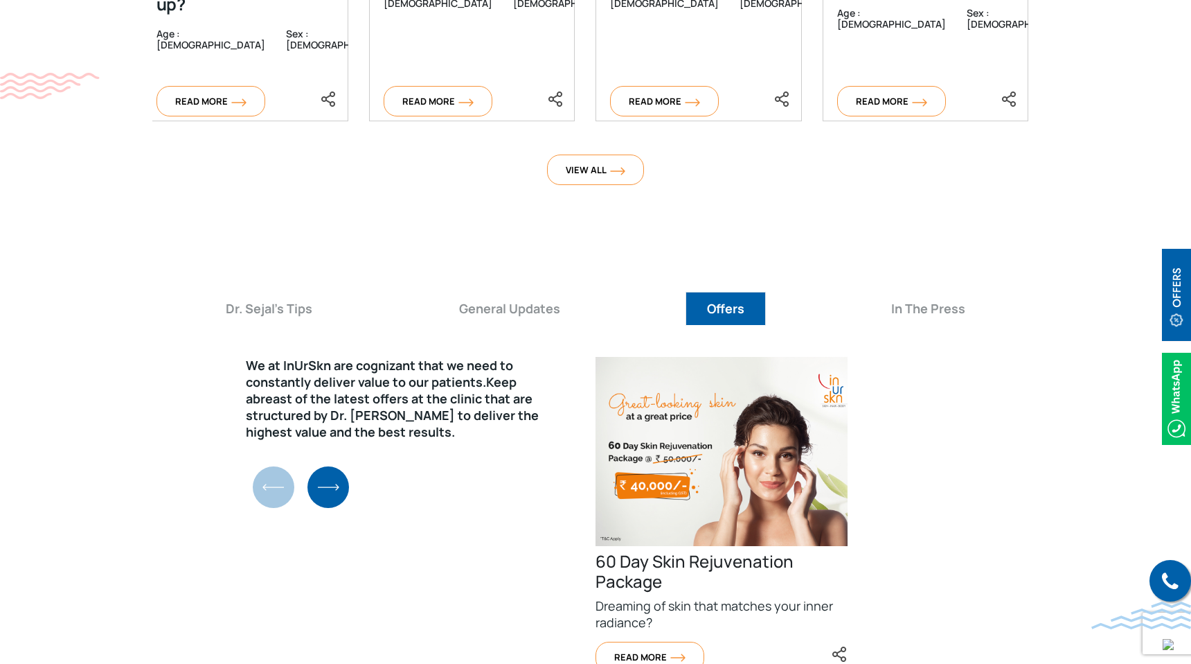
scroll to position [4772, 0]
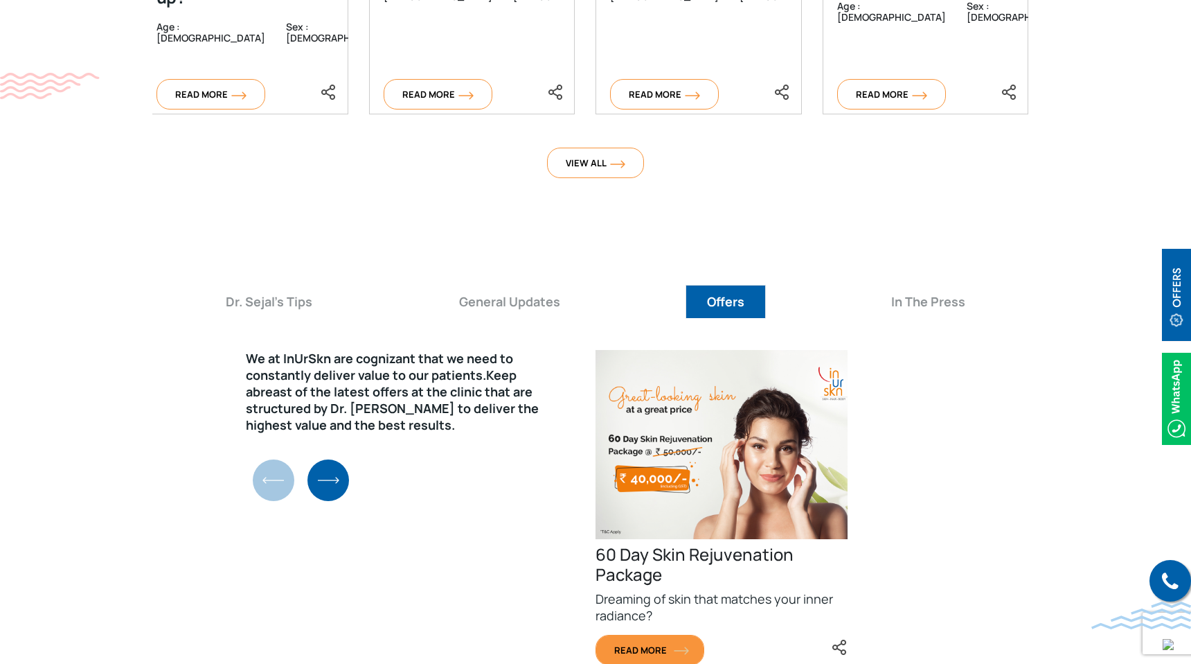
click at [685, 644] on span "Read More" at bounding box center [649, 650] width 71 height 12
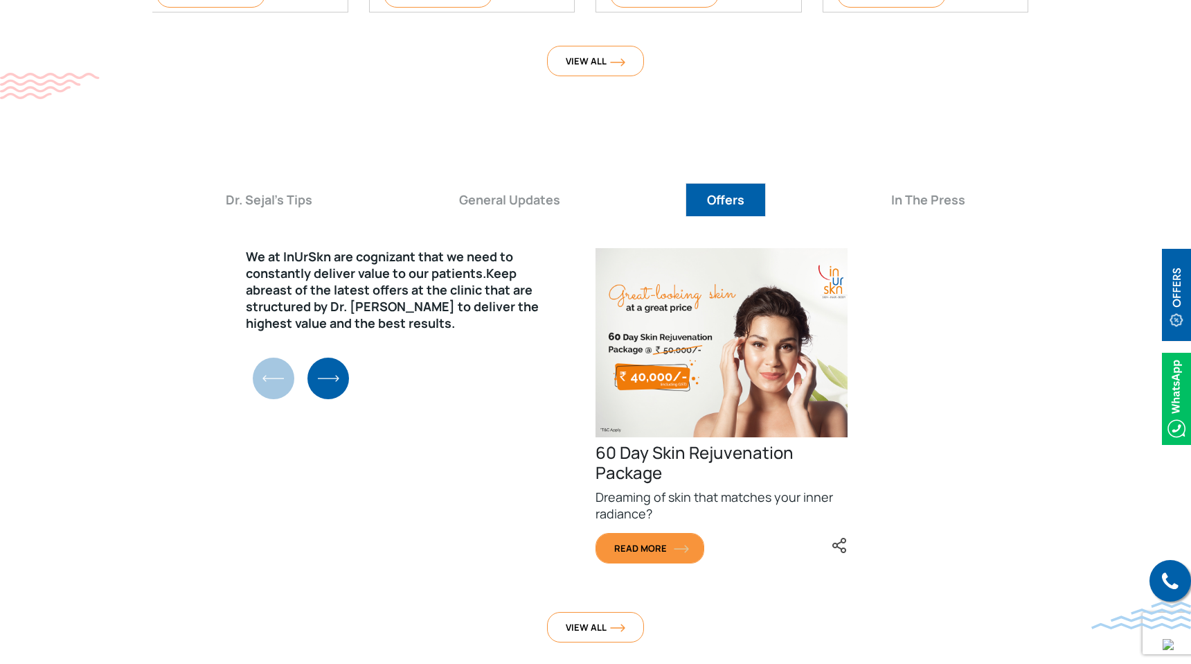
scroll to position [4902, 0]
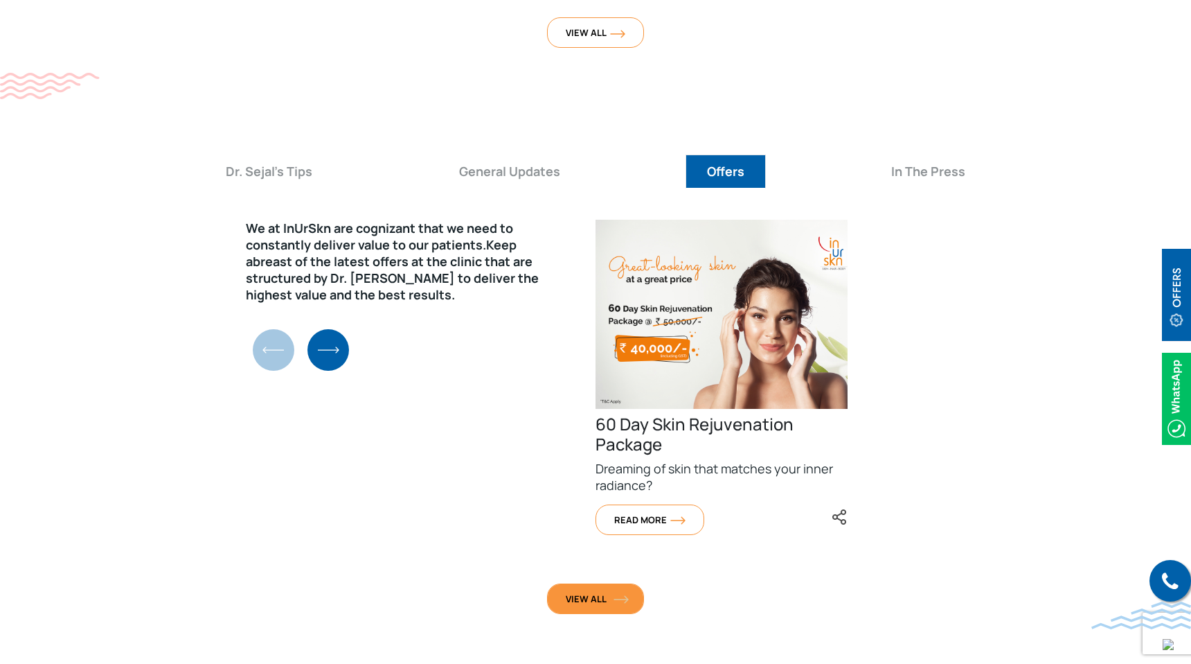
click at [618, 583] on link "View All" at bounding box center [595, 598] width 97 height 30
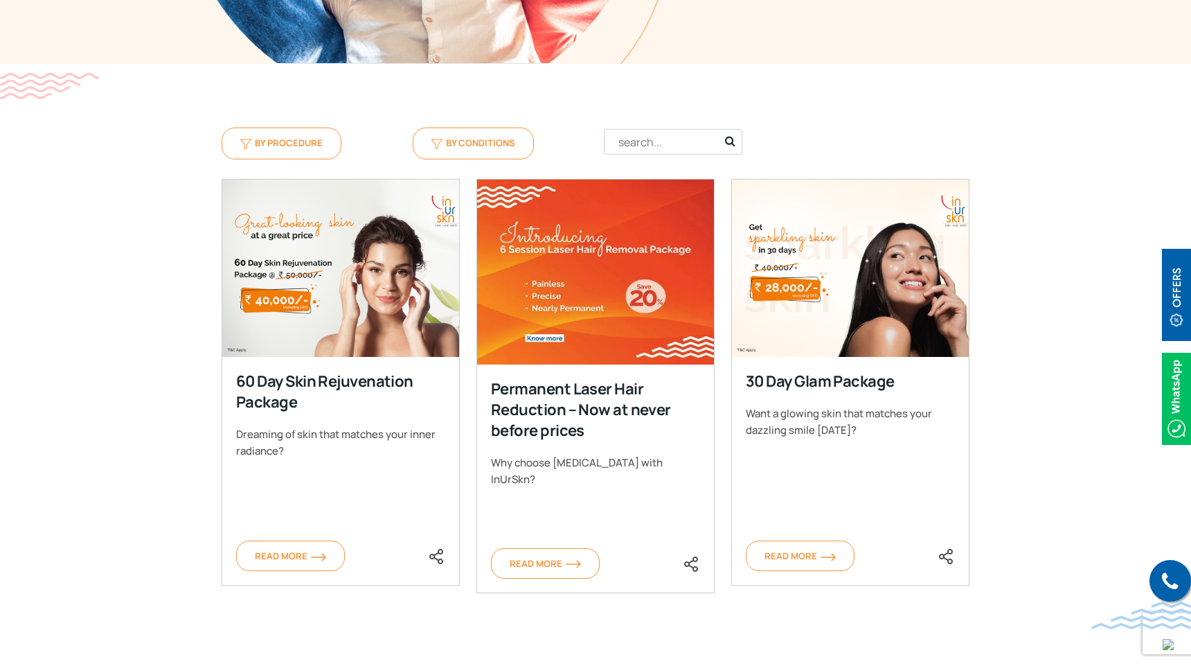
scroll to position [447, 0]
click at [795, 553] on span "Read More" at bounding box center [800, 555] width 71 height 12
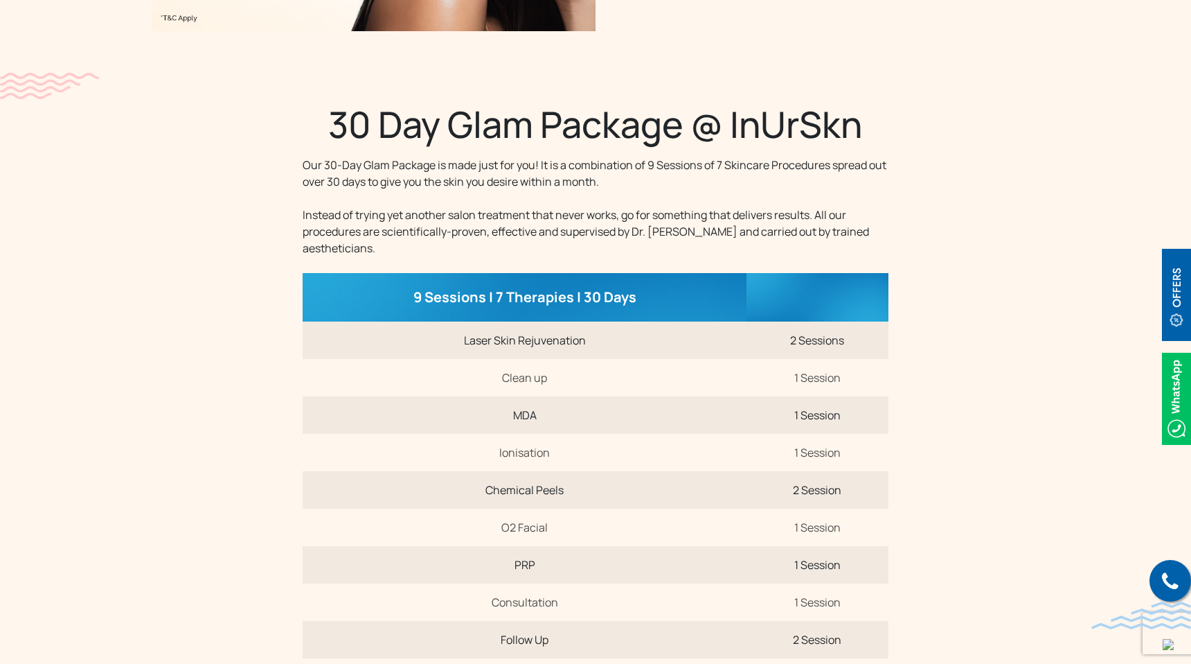
scroll to position [366, 0]
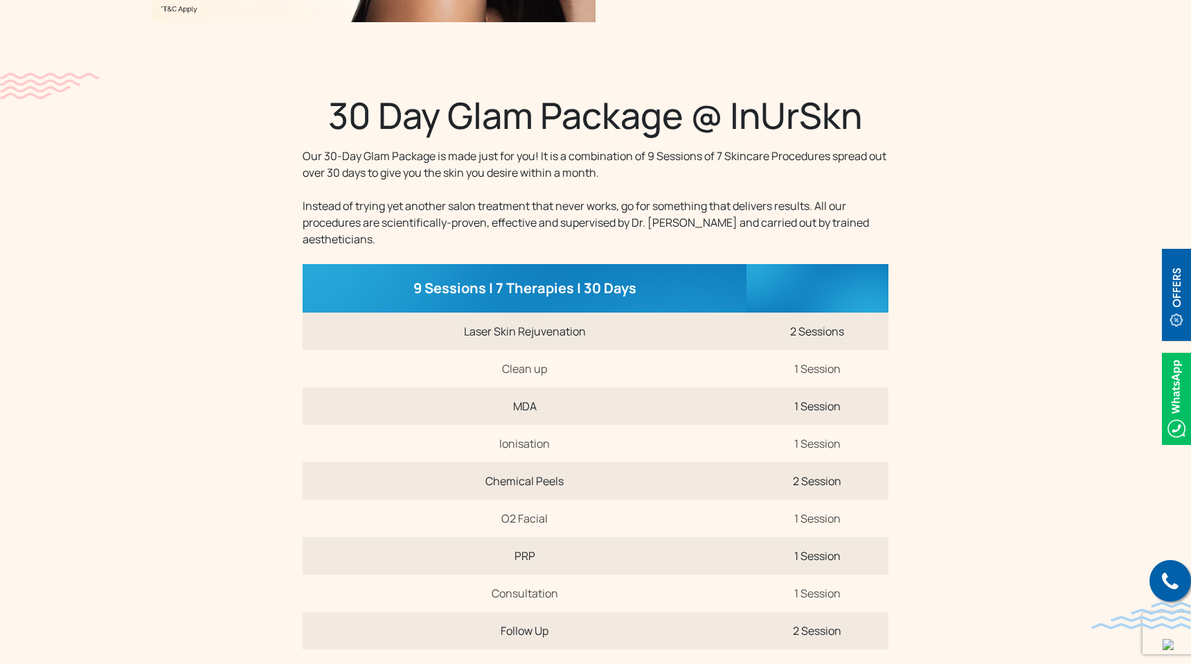
click at [821, 544] on td "1 Session" at bounding box center [818, 555] width 142 height 37
click at [813, 504] on td "1 Session" at bounding box center [818, 517] width 142 height 37
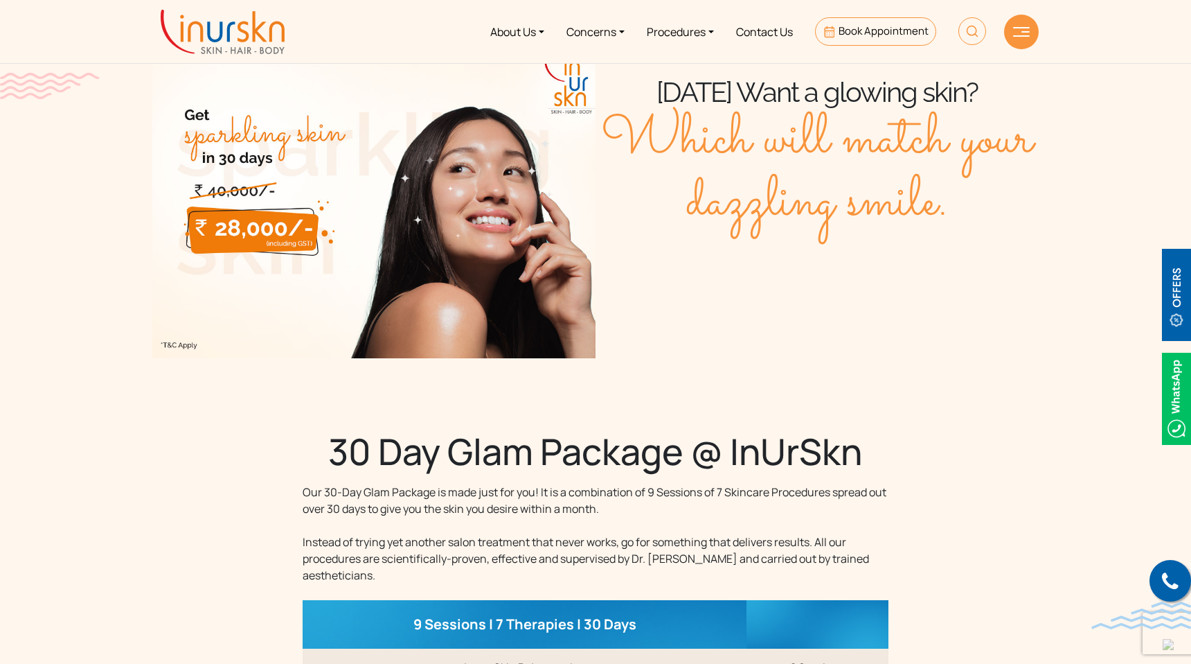
scroll to position [30, 0]
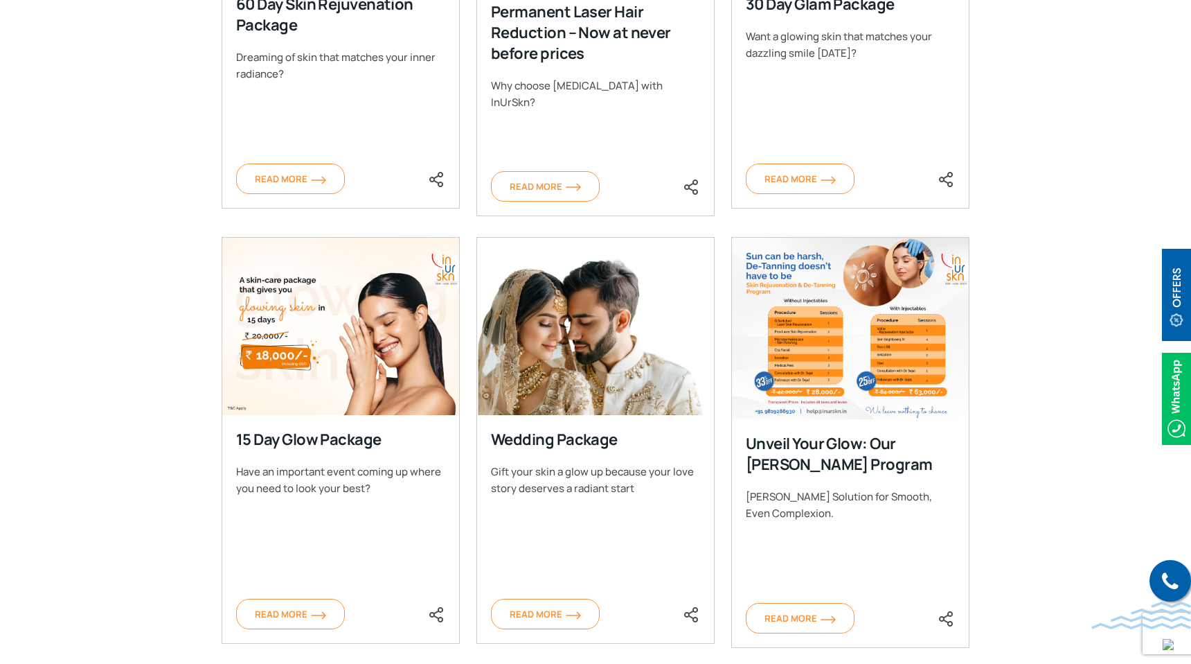
scroll to position [835, 0]
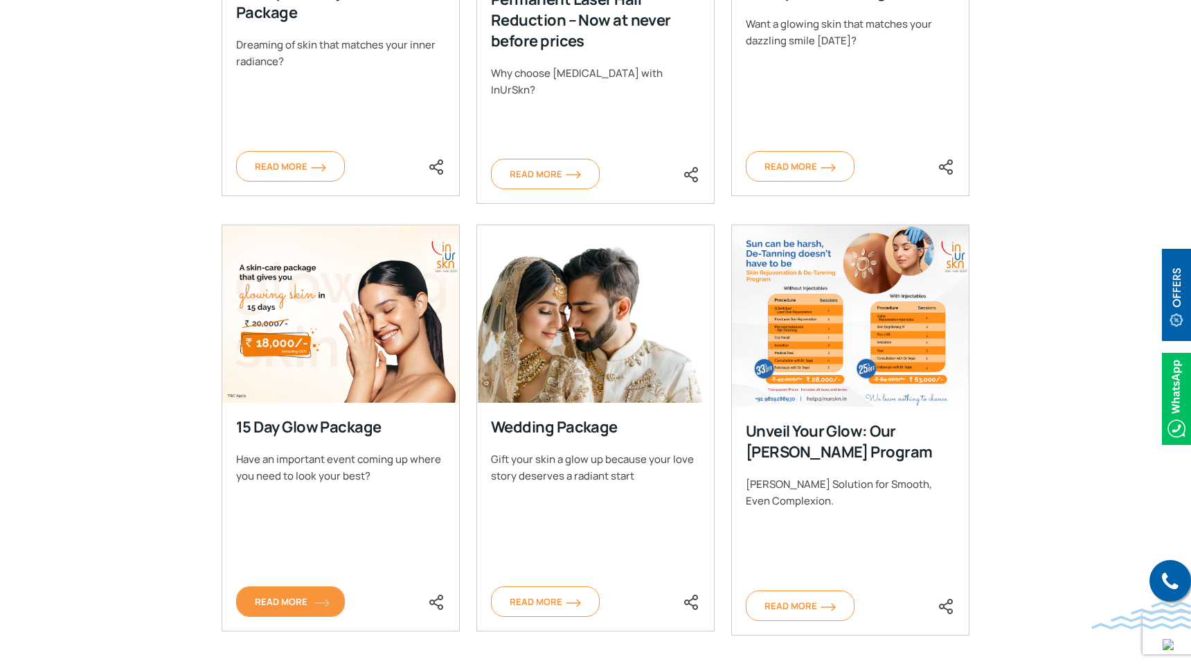
click at [278, 594] on link "Read More" at bounding box center [290, 601] width 109 height 30
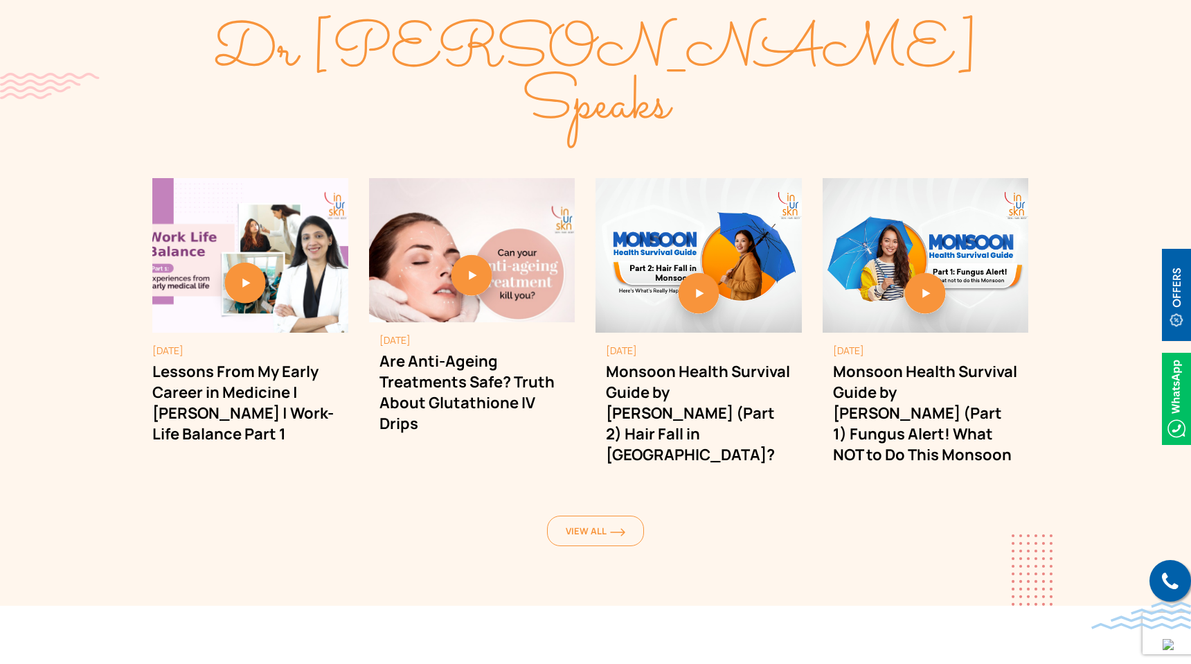
scroll to position [1559, 0]
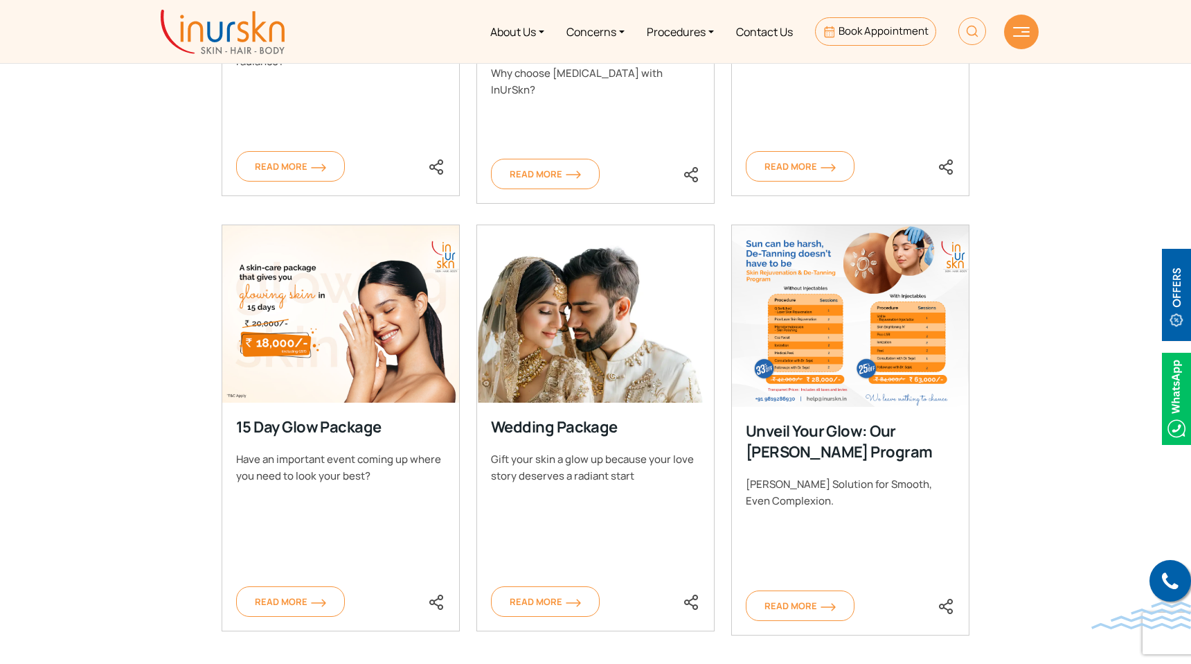
scroll to position [934, 0]
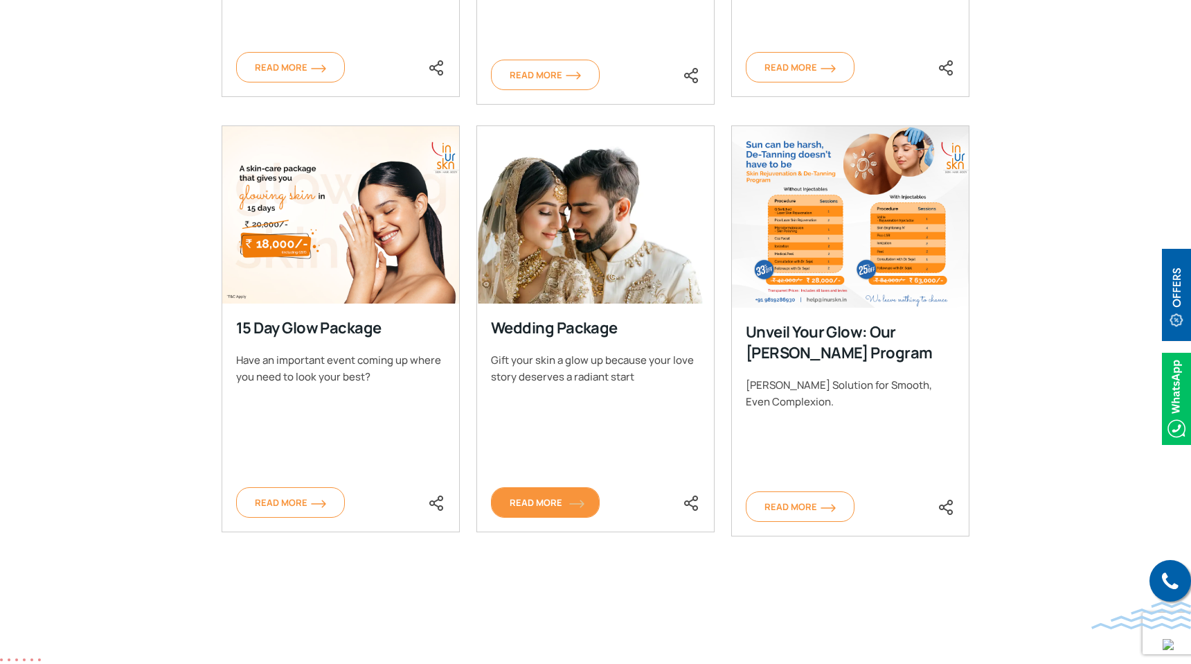
click at [516, 502] on span "Read More" at bounding box center [545, 502] width 71 height 12
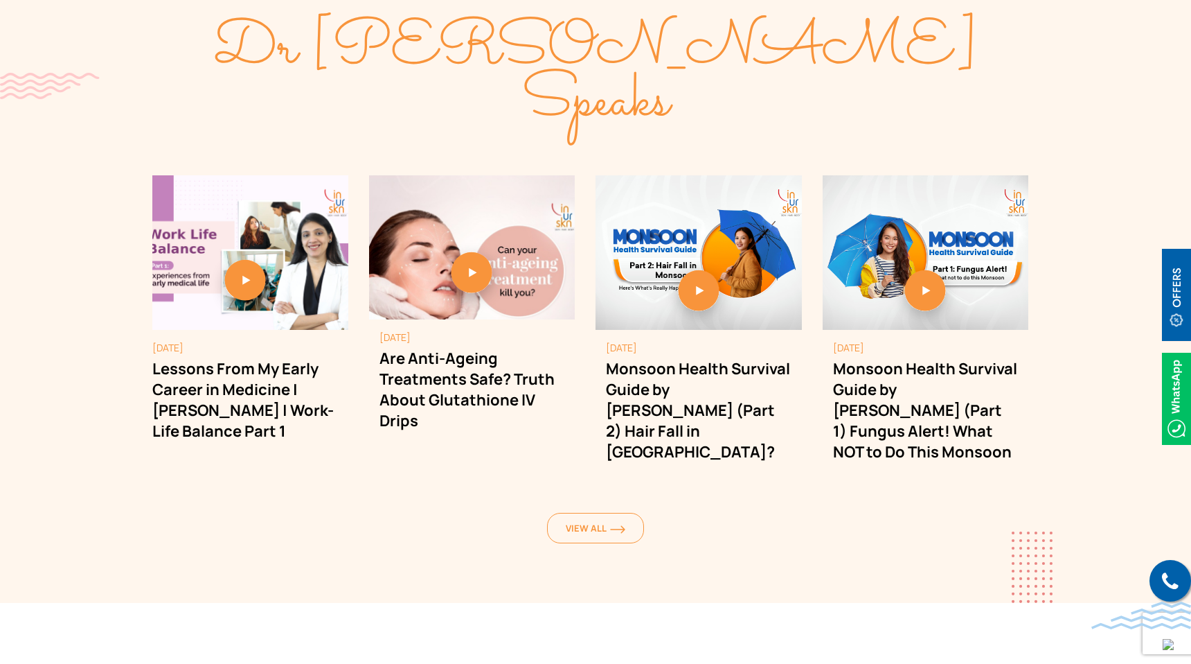
scroll to position [3073, 0]
click at [516, 502] on section "Dr Sejal Speaks September 10, 2025 Lessons From My Early Career in Medicine | D…" at bounding box center [595, 284] width 1191 height 635
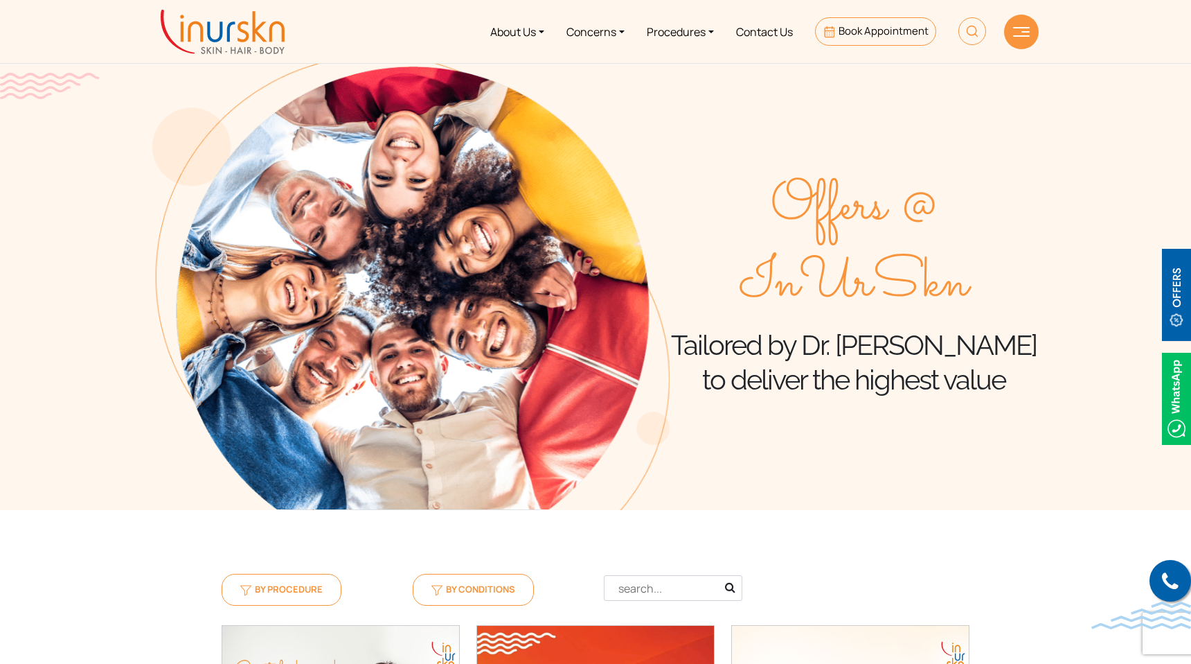
click at [260, 28] on img at bounding box center [223, 32] width 124 height 44
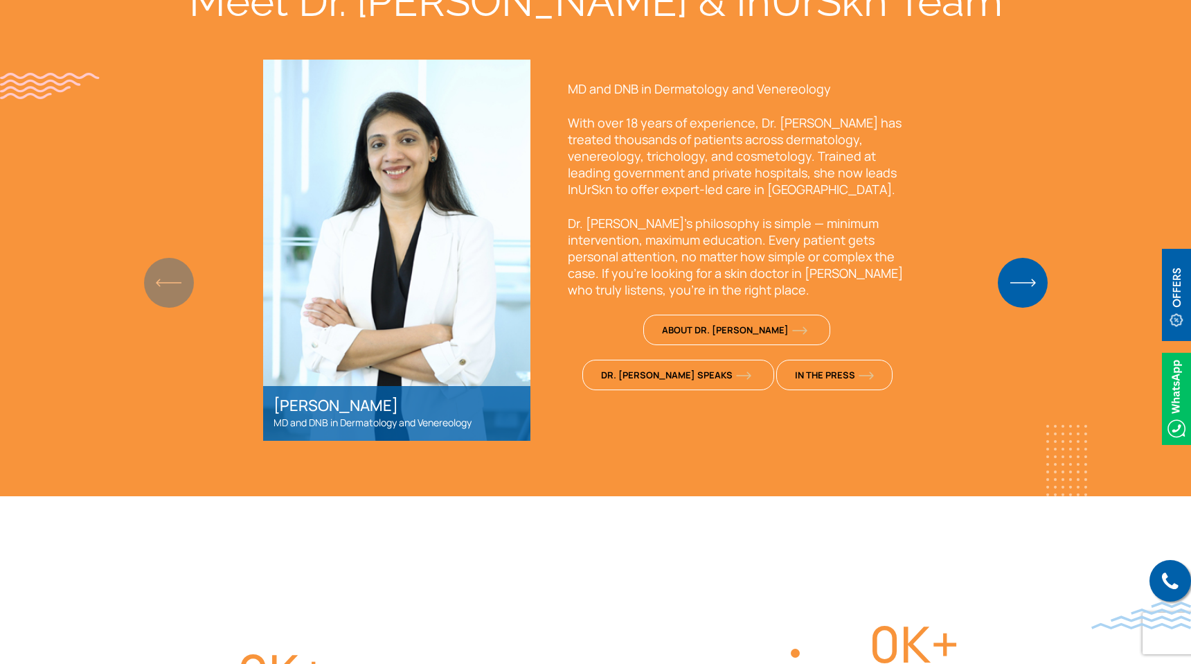
scroll to position [1013, 0]
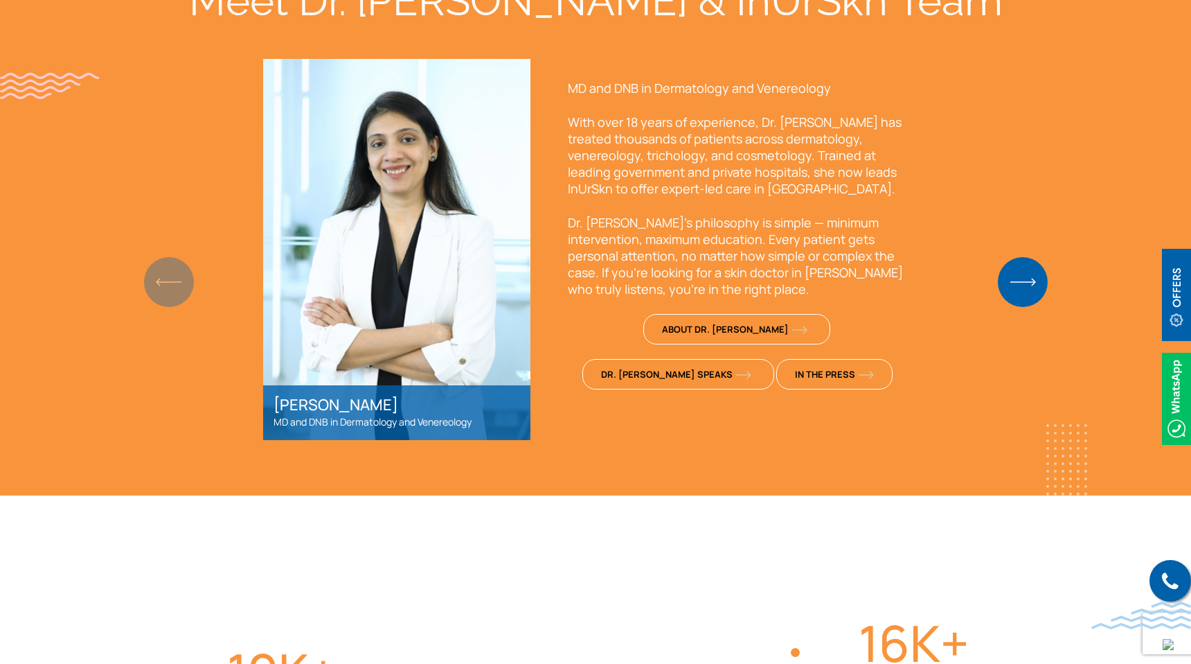
click at [1033, 290] on img "Next slide" at bounding box center [1023, 282] width 50 height 50
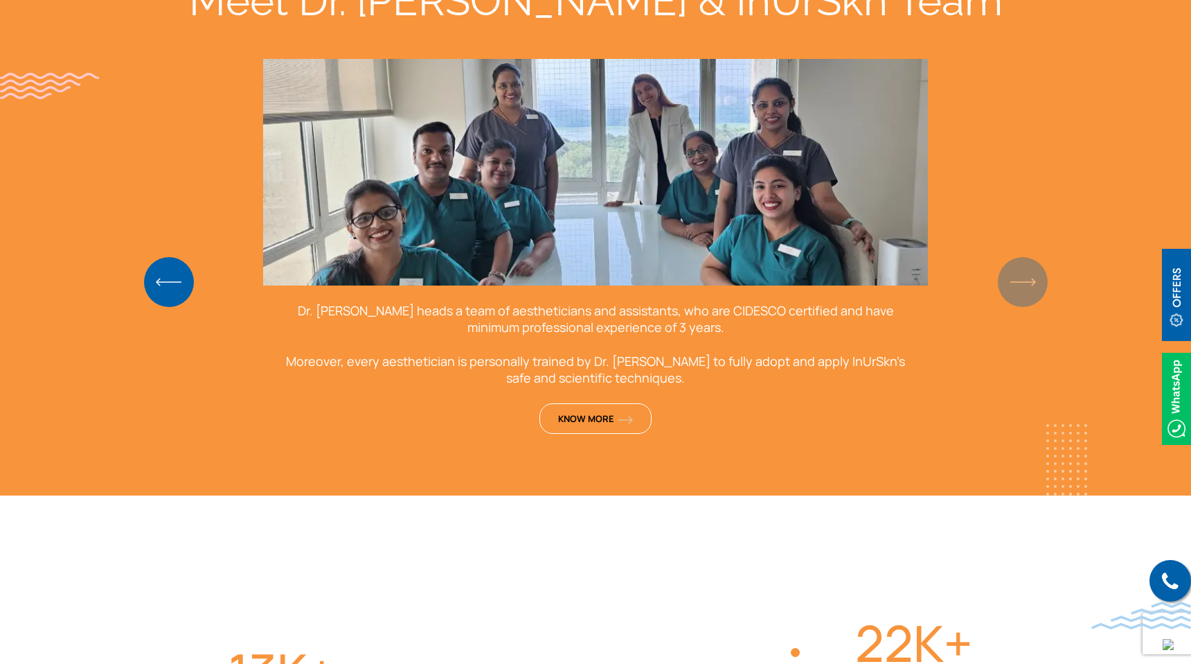
click at [1033, 290] on div "Meet Dr. [PERSON_NAME] & InUrSkn Team [PERSON_NAME] MD and DNB in Dermatology a…" at bounding box center [595, 208] width 887 height 464
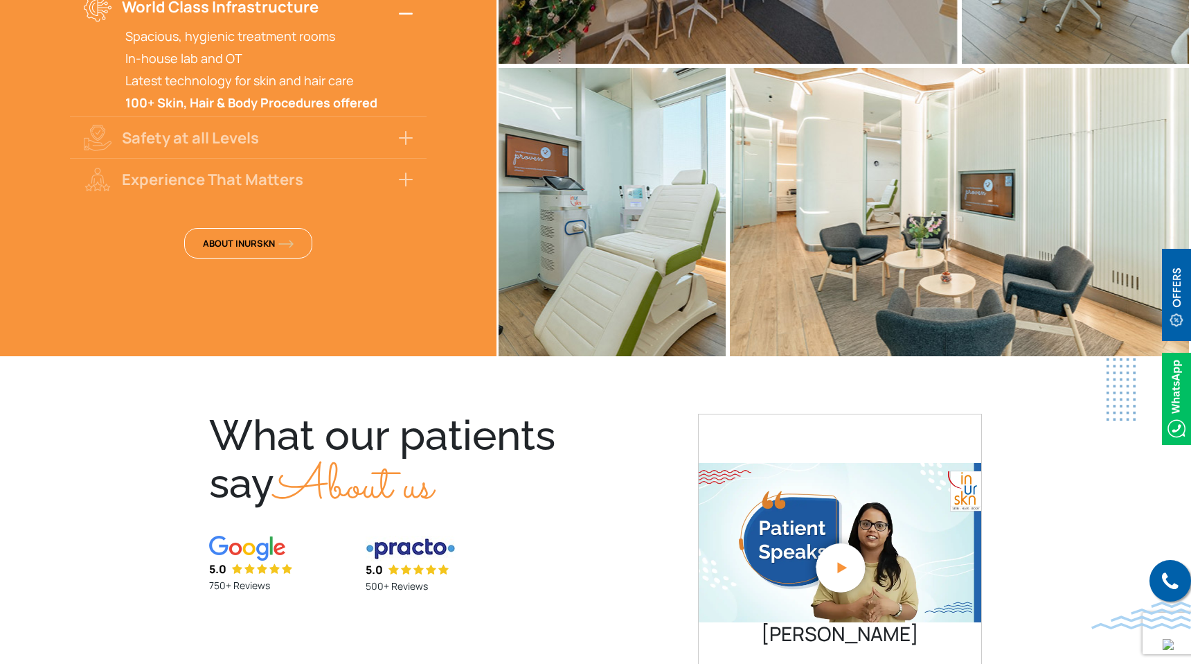
scroll to position [2743, 0]
